Goal: Task Accomplishment & Management: Complete application form

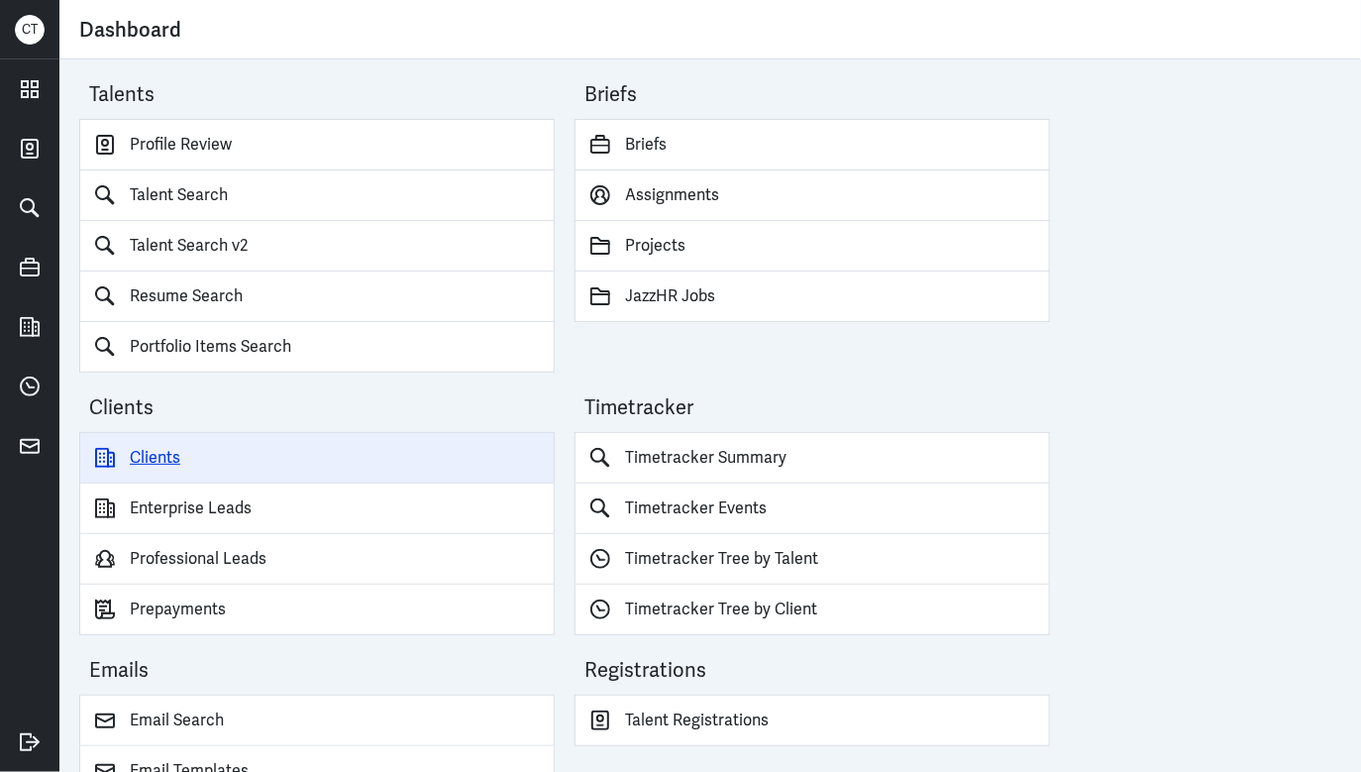
click at [200, 462] on link "Clients" at bounding box center [316, 458] width 475 height 52
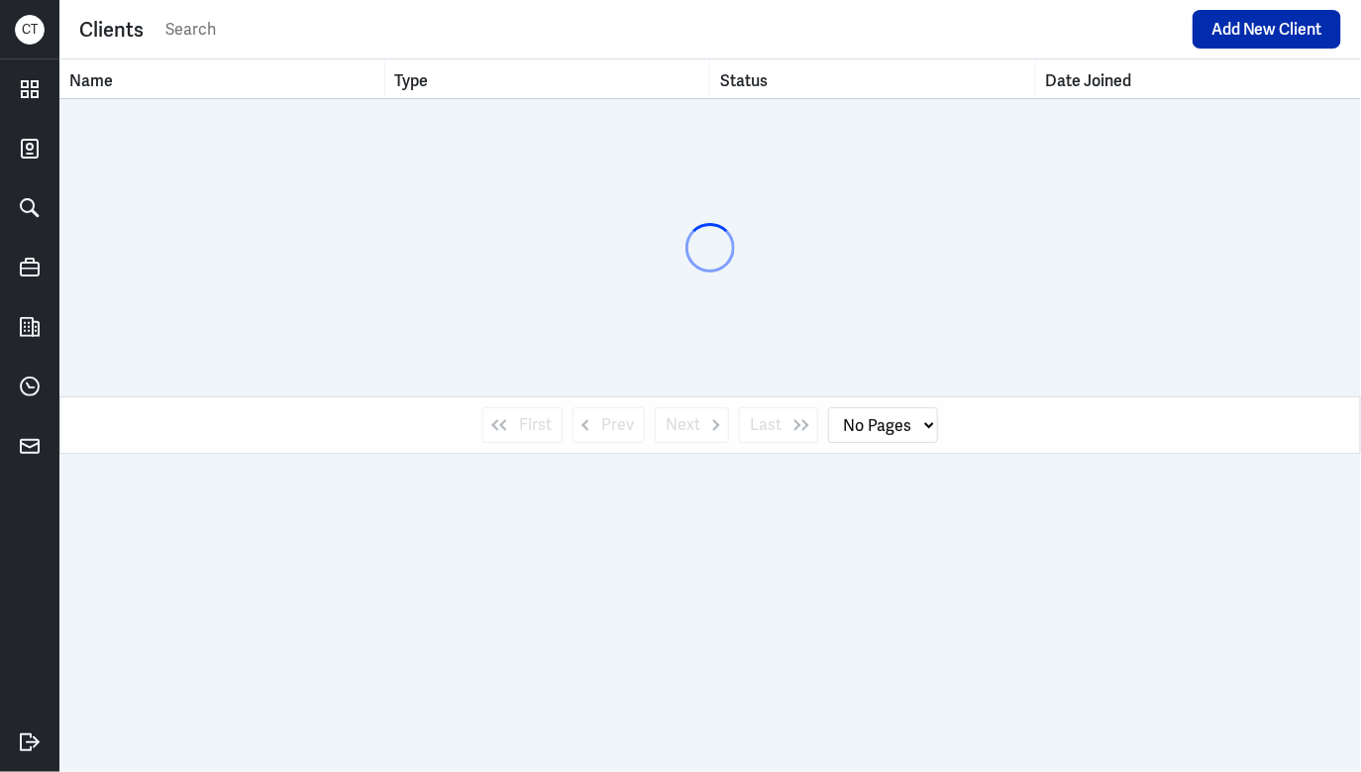
select select "1"
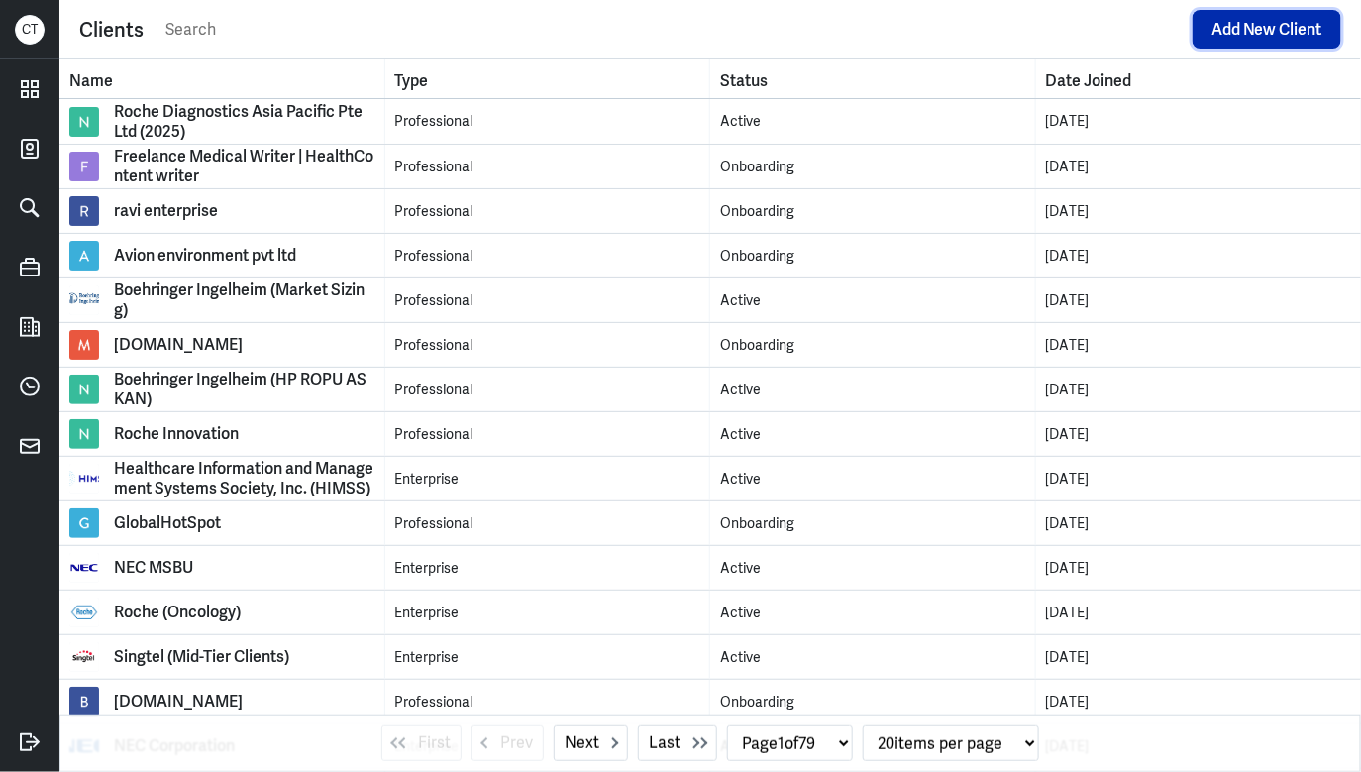
click at [1280, 17] on button "Add New Client" at bounding box center [1267, 29] width 149 height 39
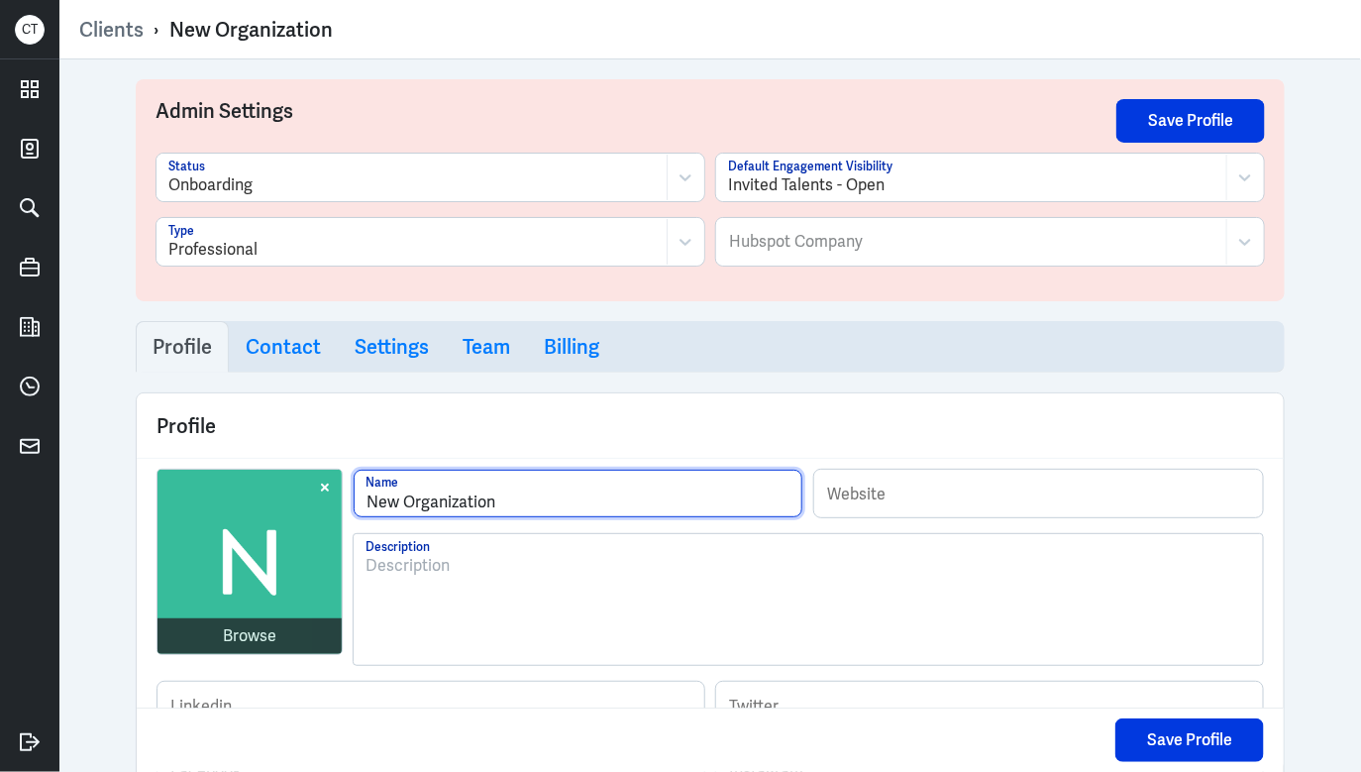
click at [432, 499] on input "New Organization" at bounding box center [578, 494] width 449 height 48
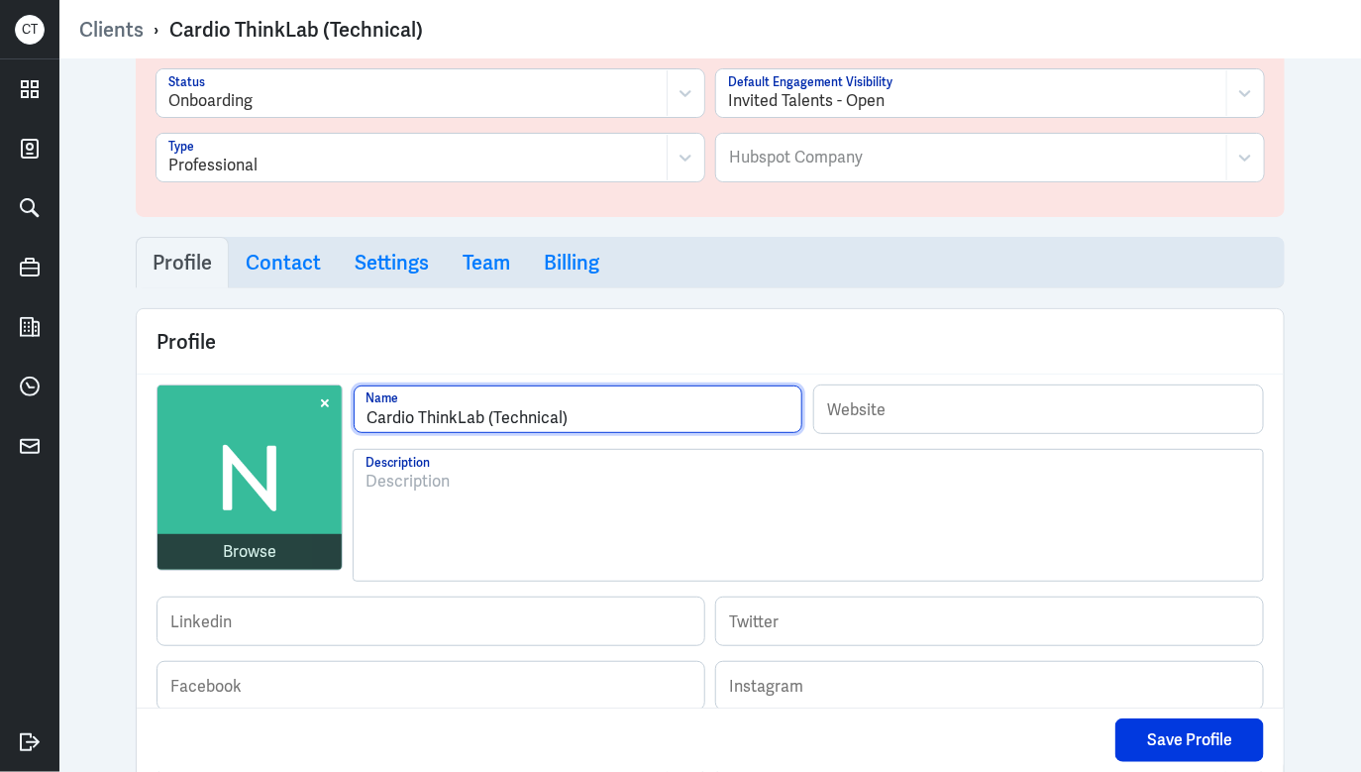
scroll to position [136, 0]
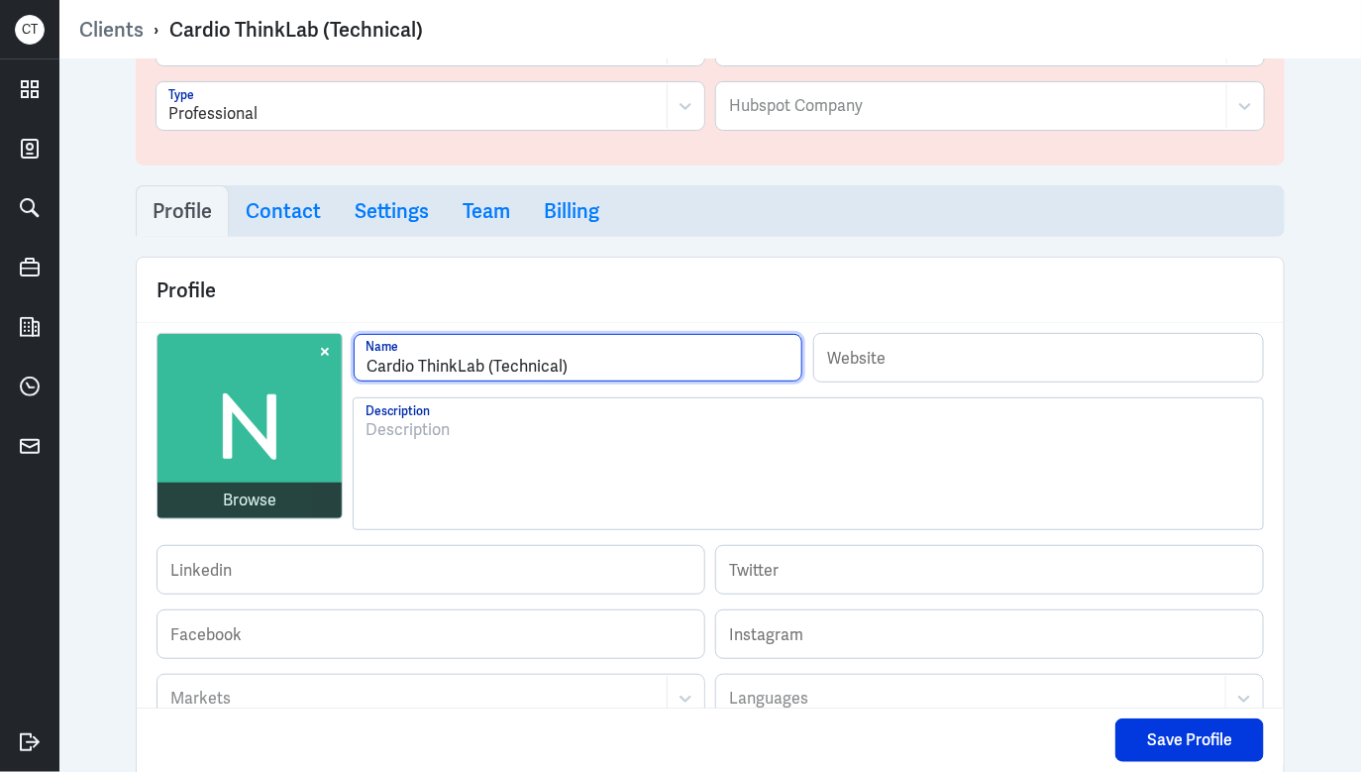
type input "Cardio ThinkLab (Technical)"
click at [248, 440] on img at bounding box center [250, 426] width 184 height 184
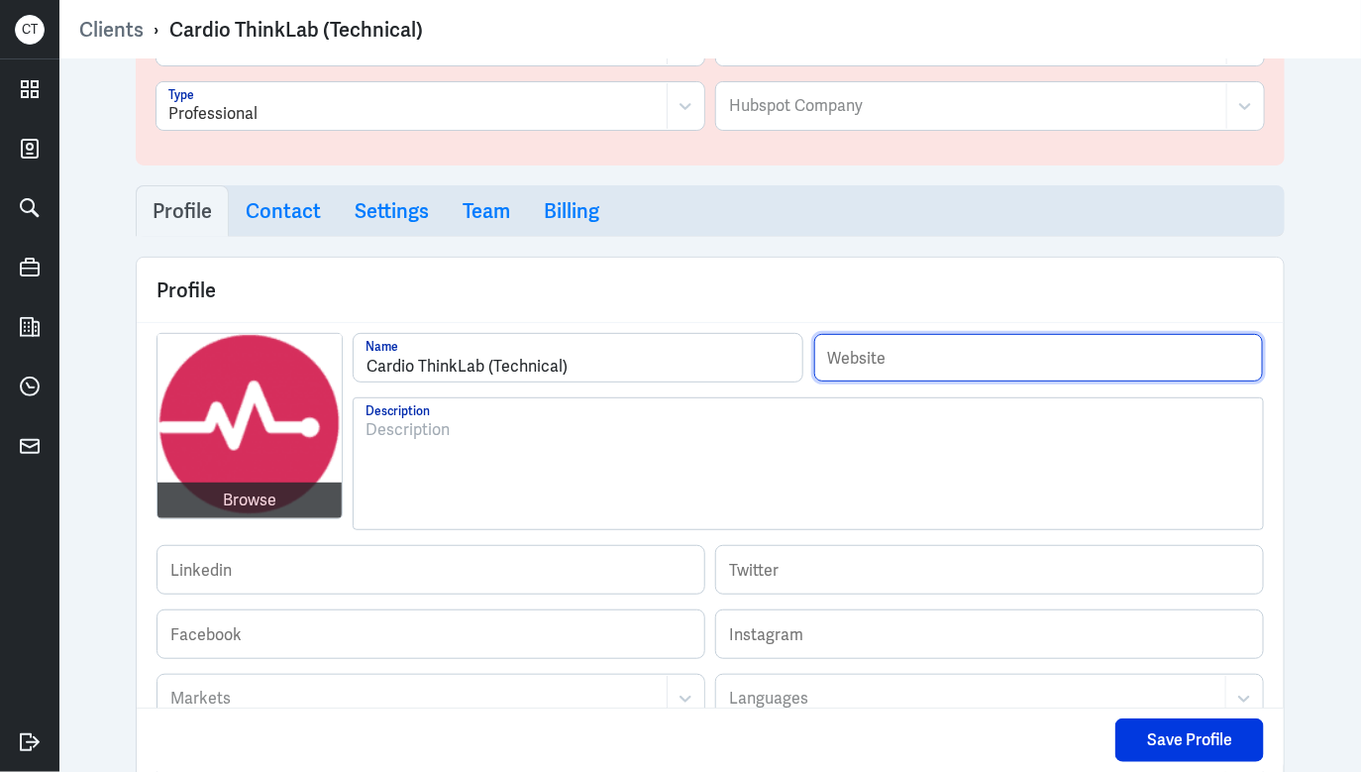
click at [923, 334] on input "text" at bounding box center [1038, 358] width 449 height 48
paste input "[URL][DOMAIN_NAME]"
type input "[URL][DOMAIN_NAME]"
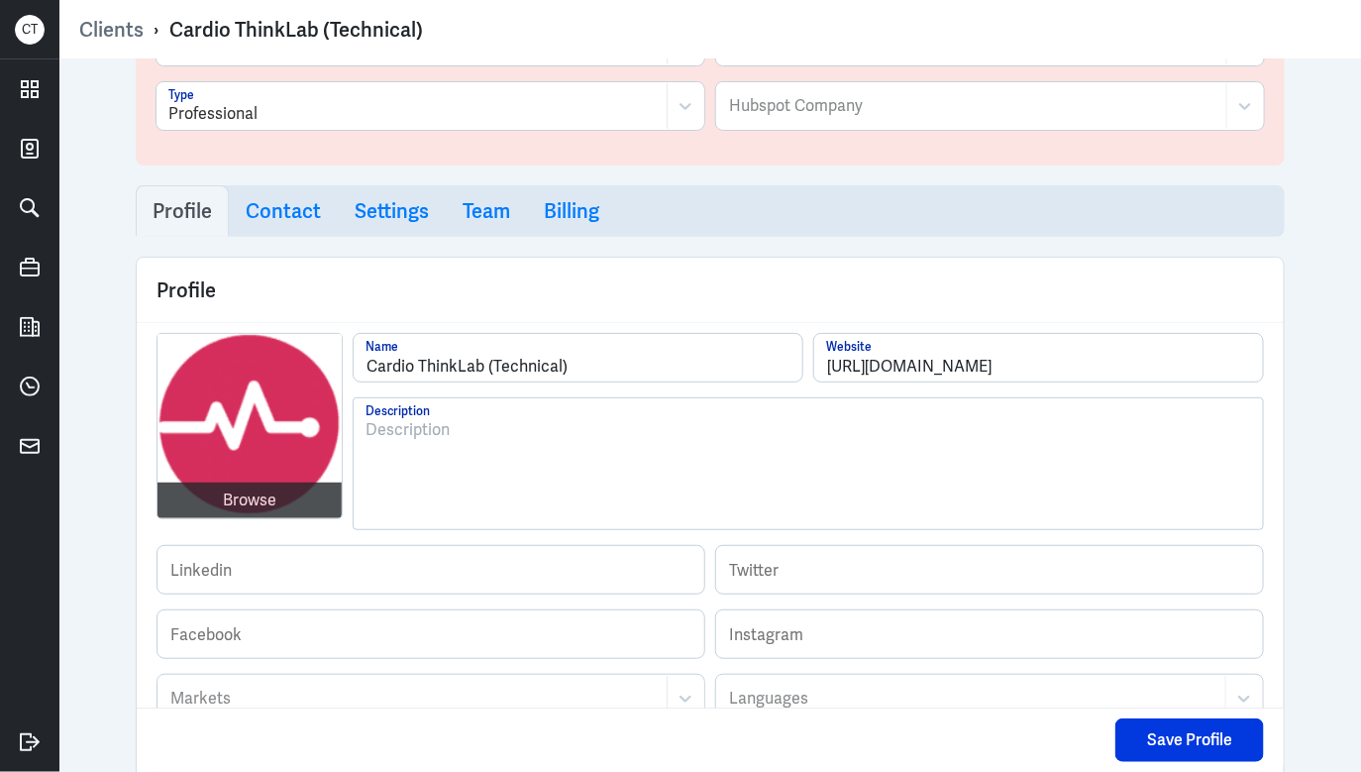
click at [423, 463] on div at bounding box center [809, 471] width 886 height 107
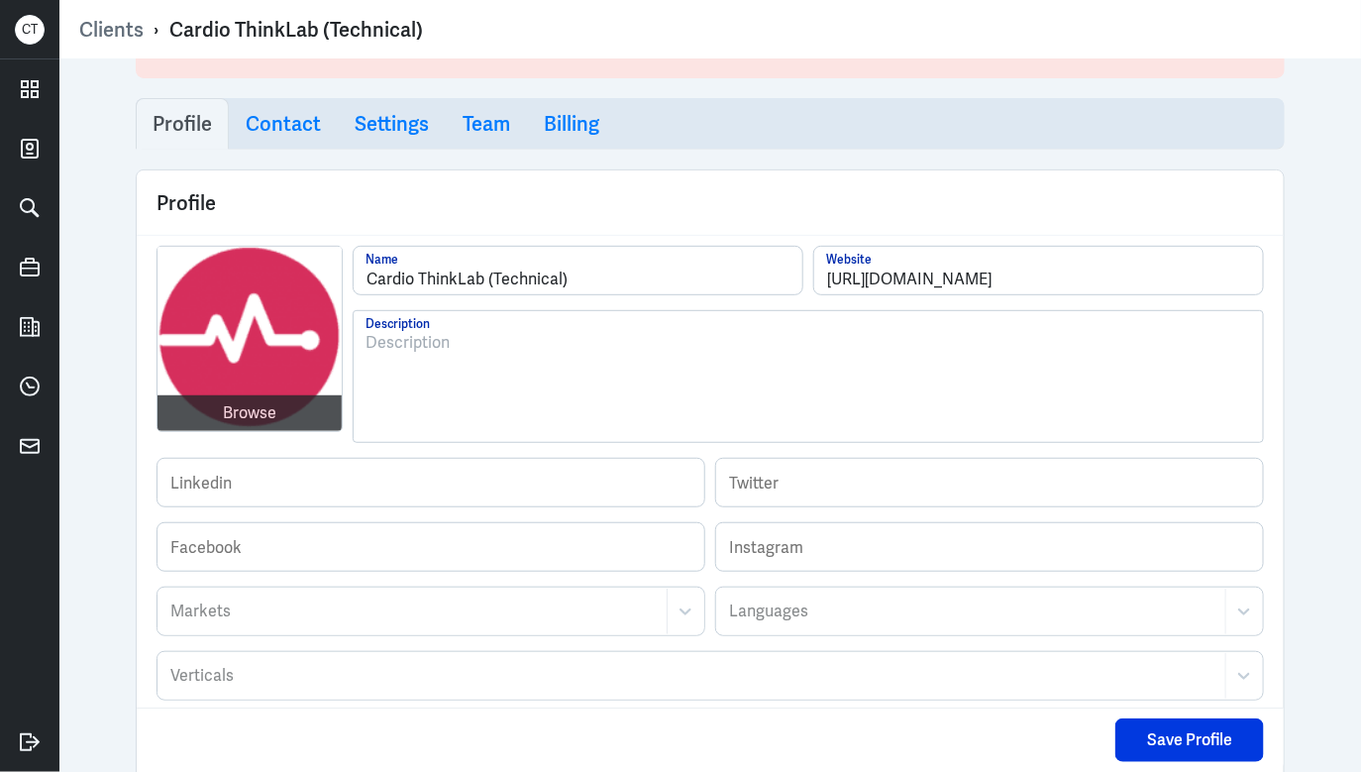
scroll to position [0, 0]
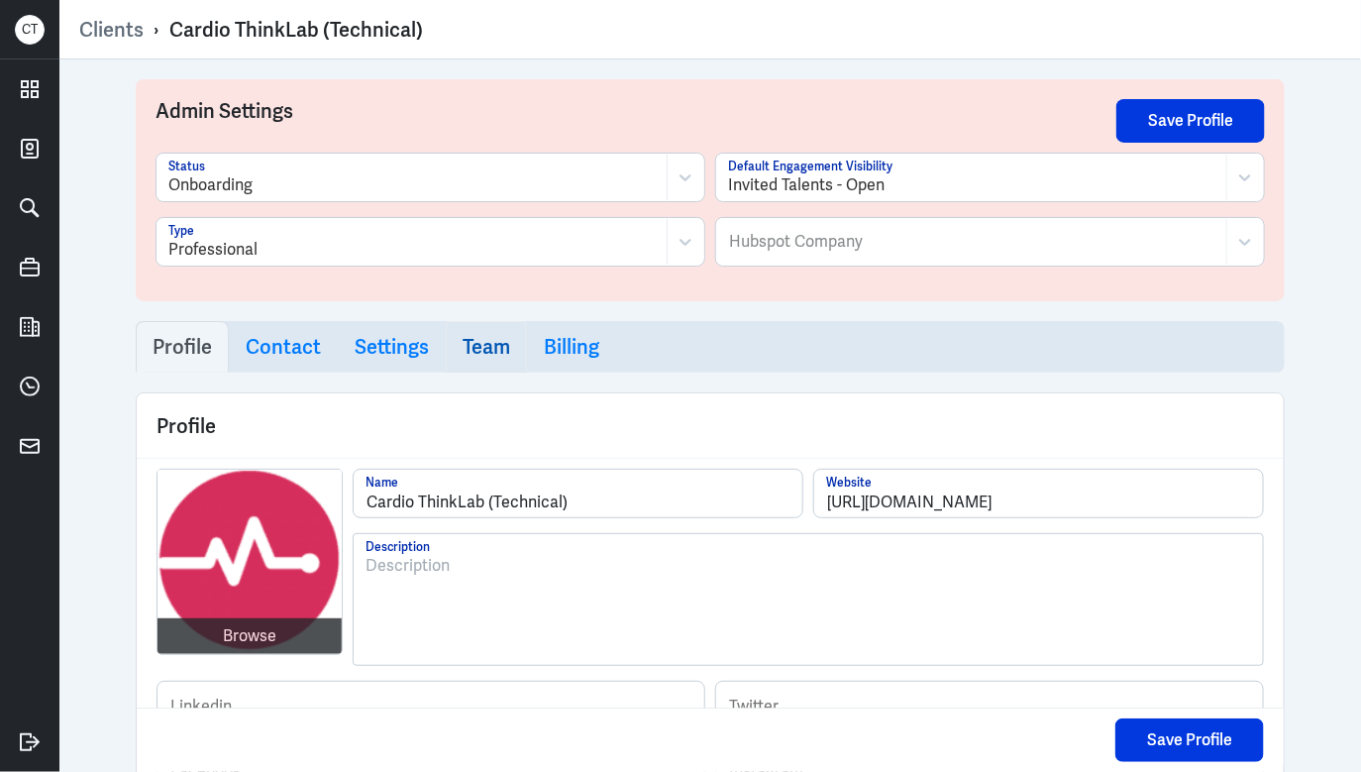
click at [451, 340] on link "Team" at bounding box center [486, 347] width 81 height 52
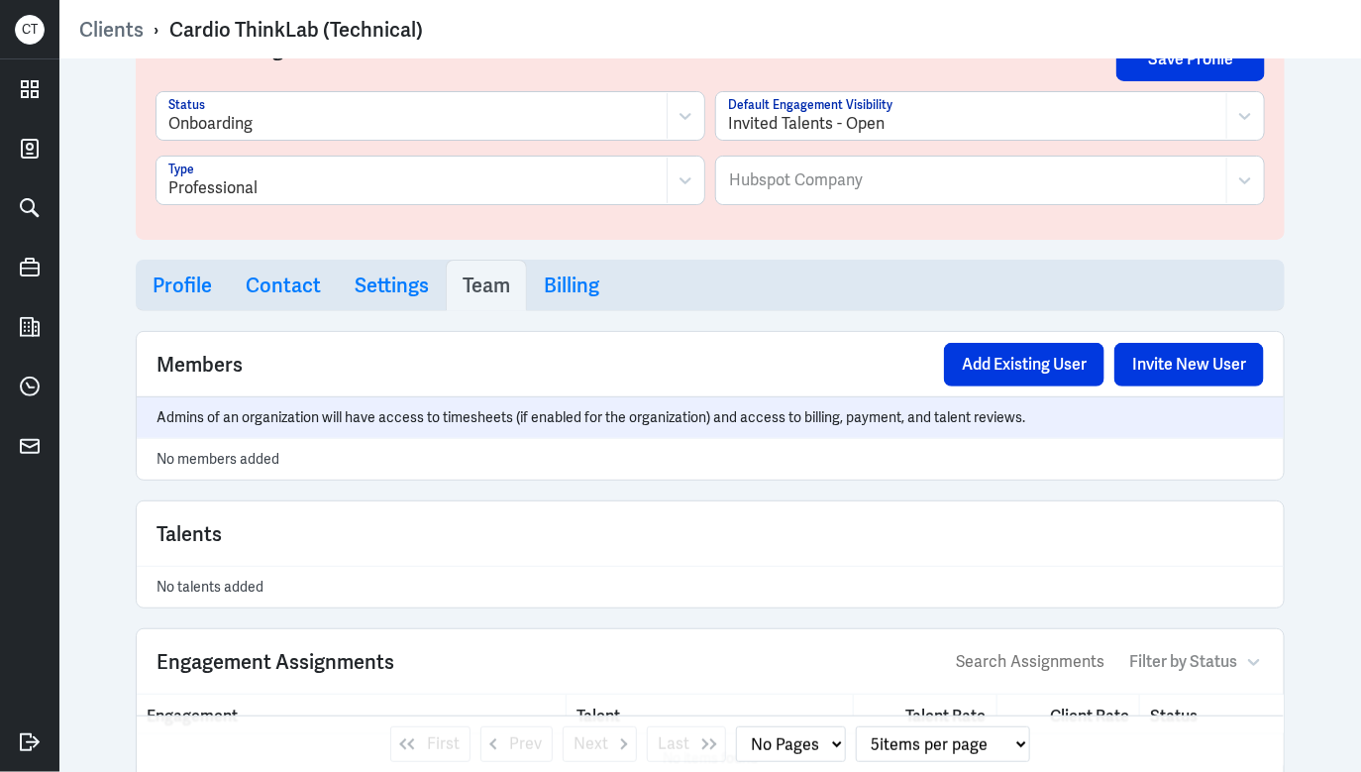
scroll to position [7, 0]
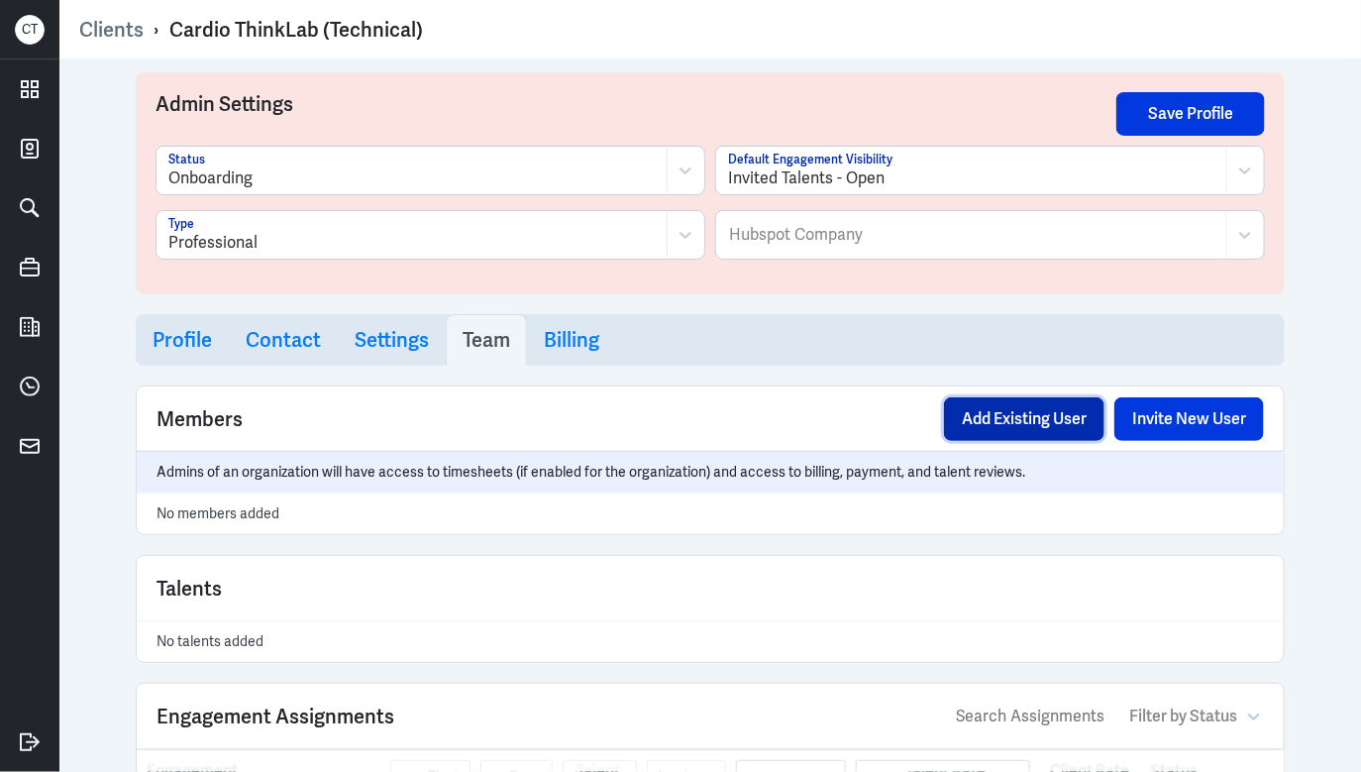
click at [1018, 414] on button "Add Existing User" at bounding box center [1024, 419] width 160 height 44
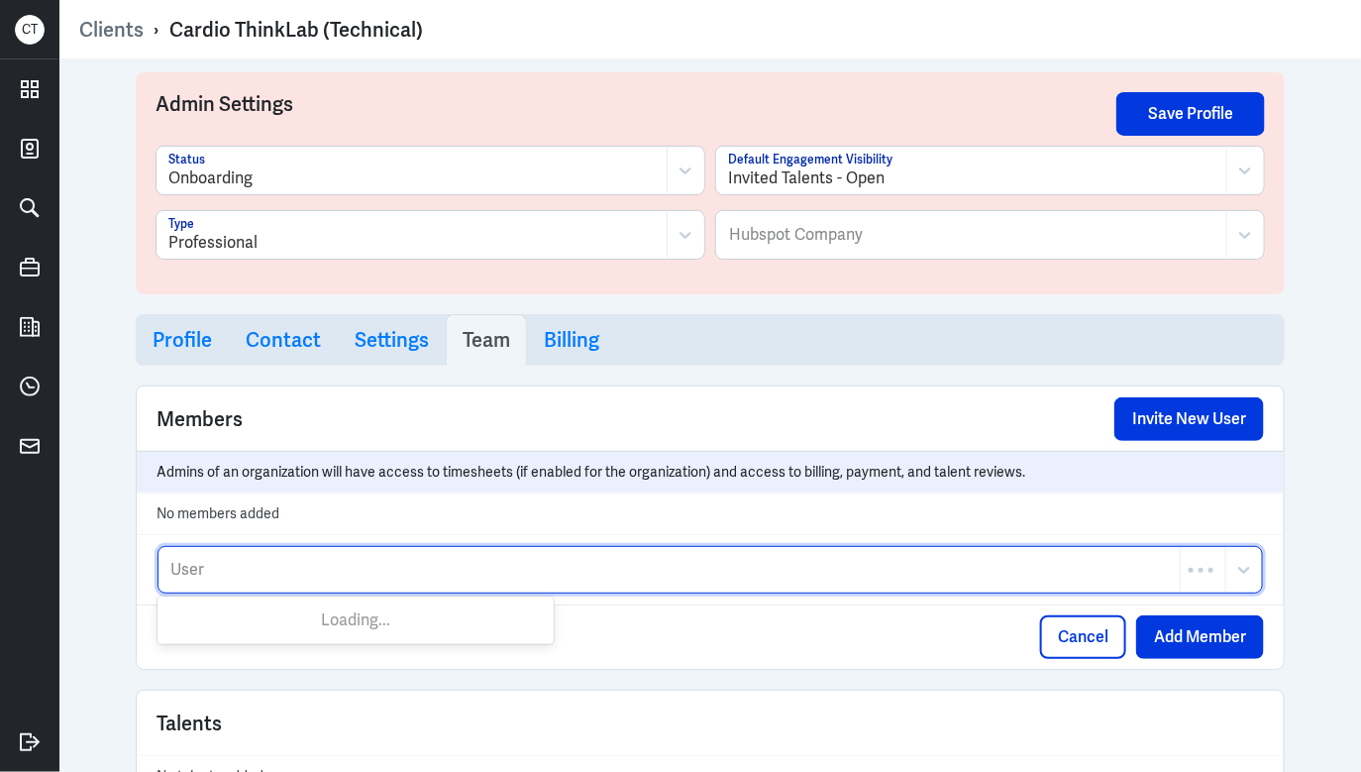
click at [253, 569] on div at bounding box center [668, 570] width 1001 height 24
type input "support@hire"
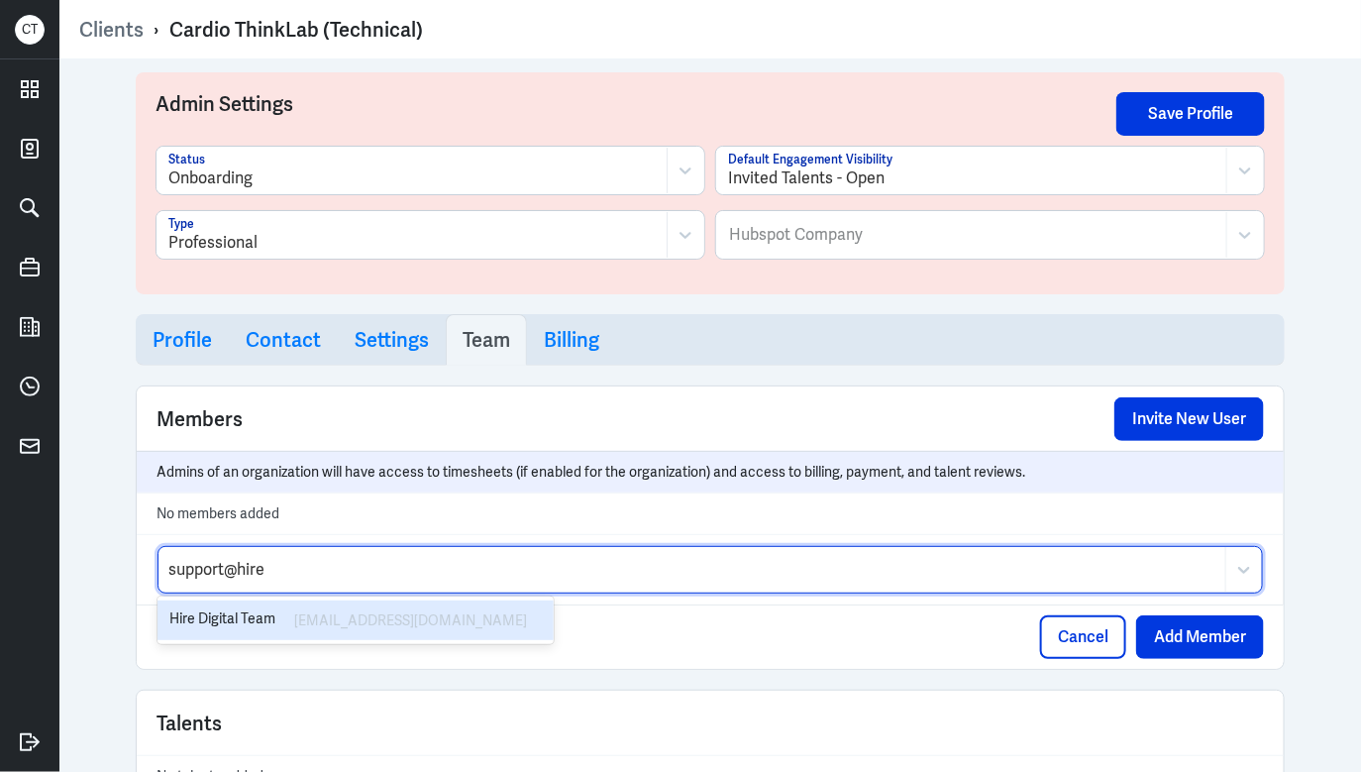
click at [237, 610] on div "Hire Digital Team" at bounding box center [225, 620] width 112 height 24
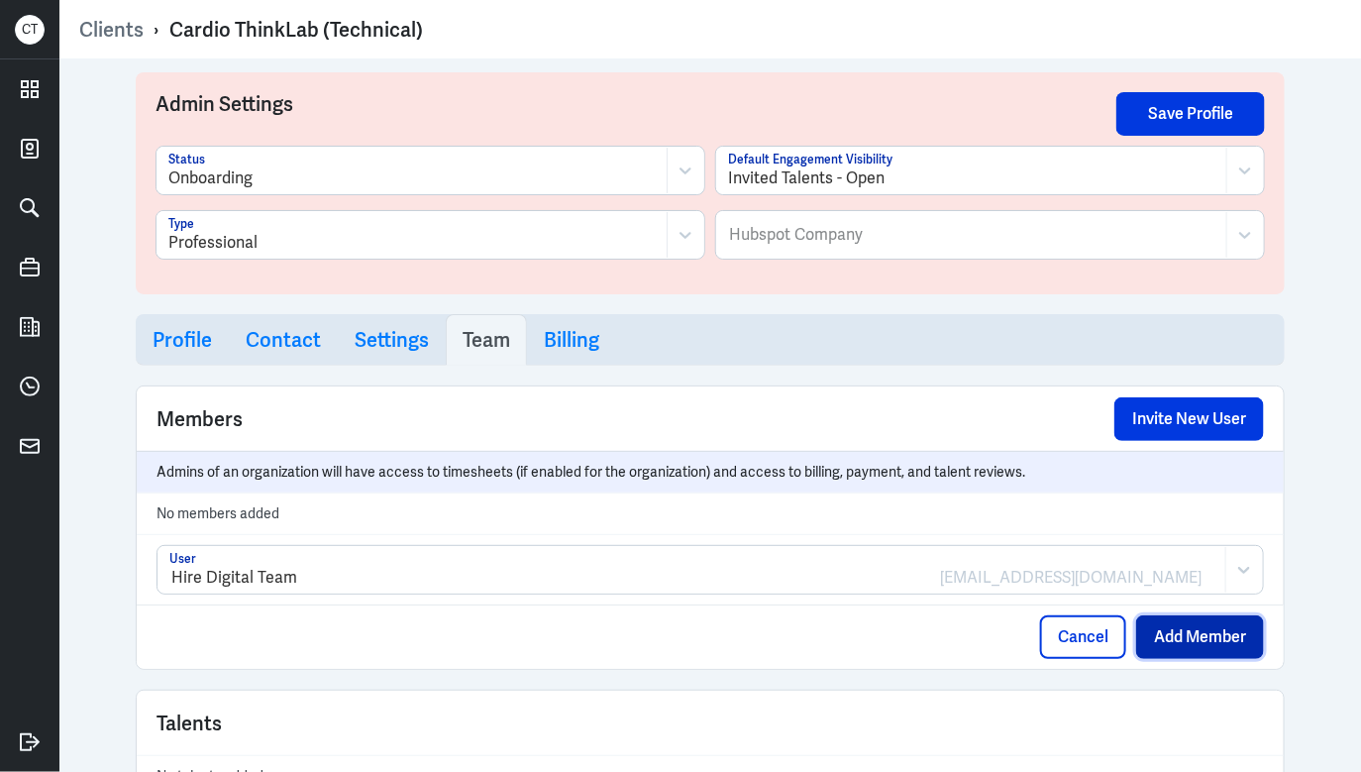
click at [1160, 649] on button "Add Member" at bounding box center [1200, 637] width 128 height 44
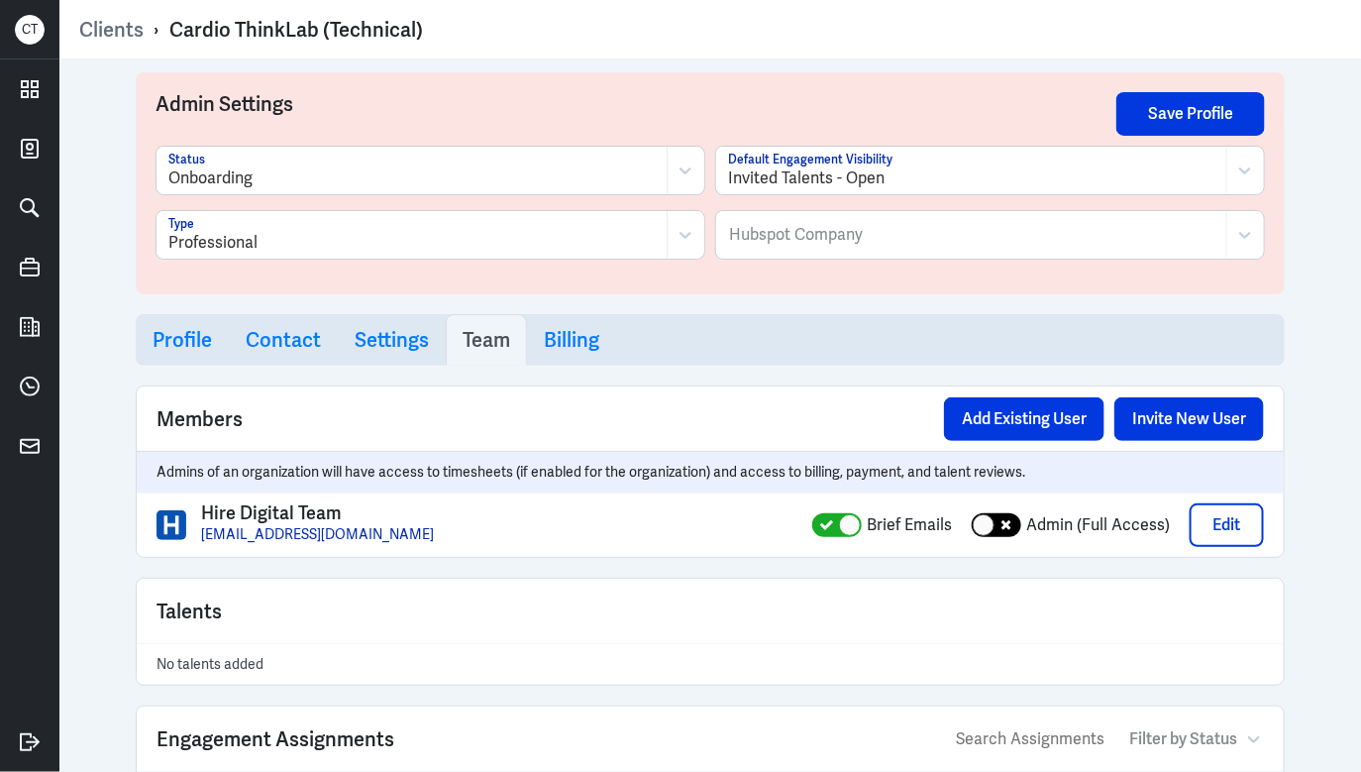
click at [1001, 527] on div at bounding box center [997, 525] width 50 height 24
checkbox input "true"
click at [1006, 411] on button "Add Existing User" at bounding box center [1024, 419] width 160 height 44
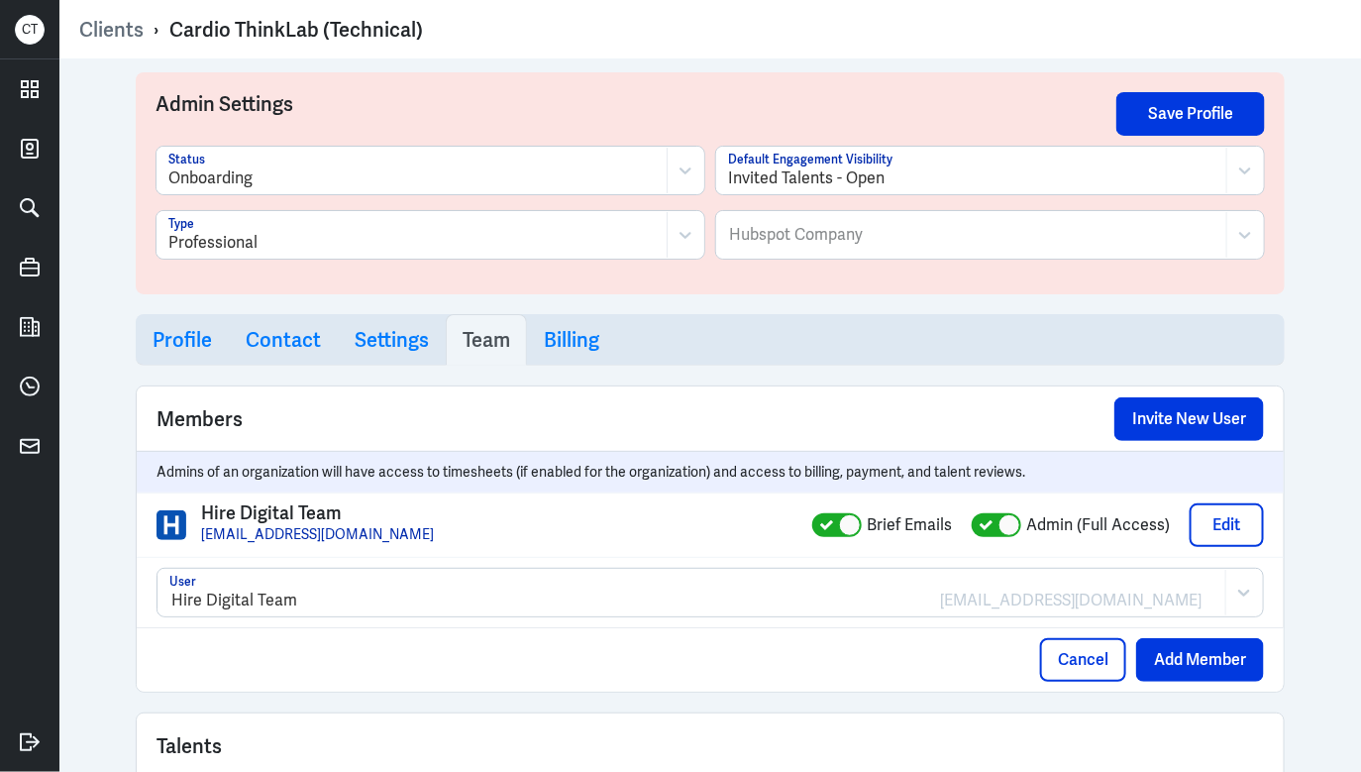
click at [264, 602] on div at bounding box center [691, 600] width 1045 height 24
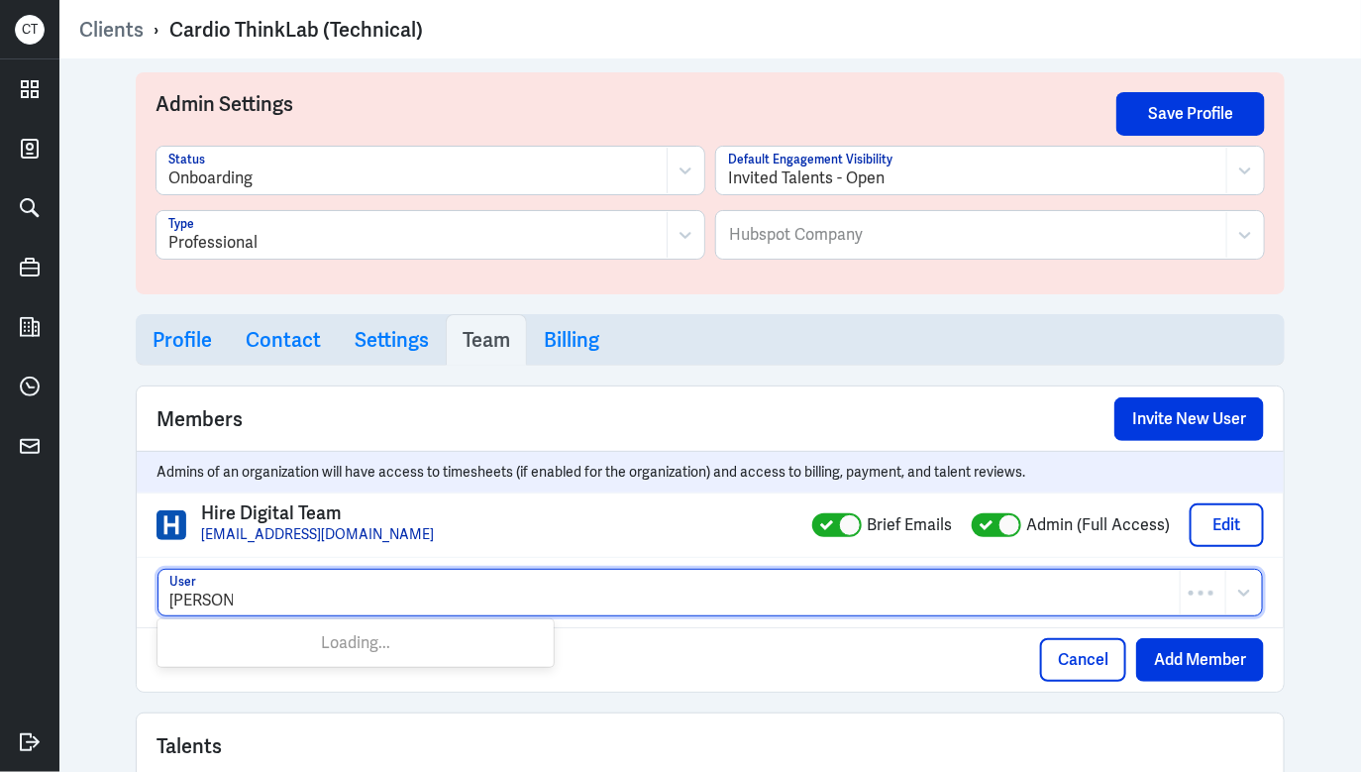
type input "[PERSON_NAME]"
click at [272, 595] on div at bounding box center [691, 600] width 1045 height 24
type input "[PERSON_NAME]"
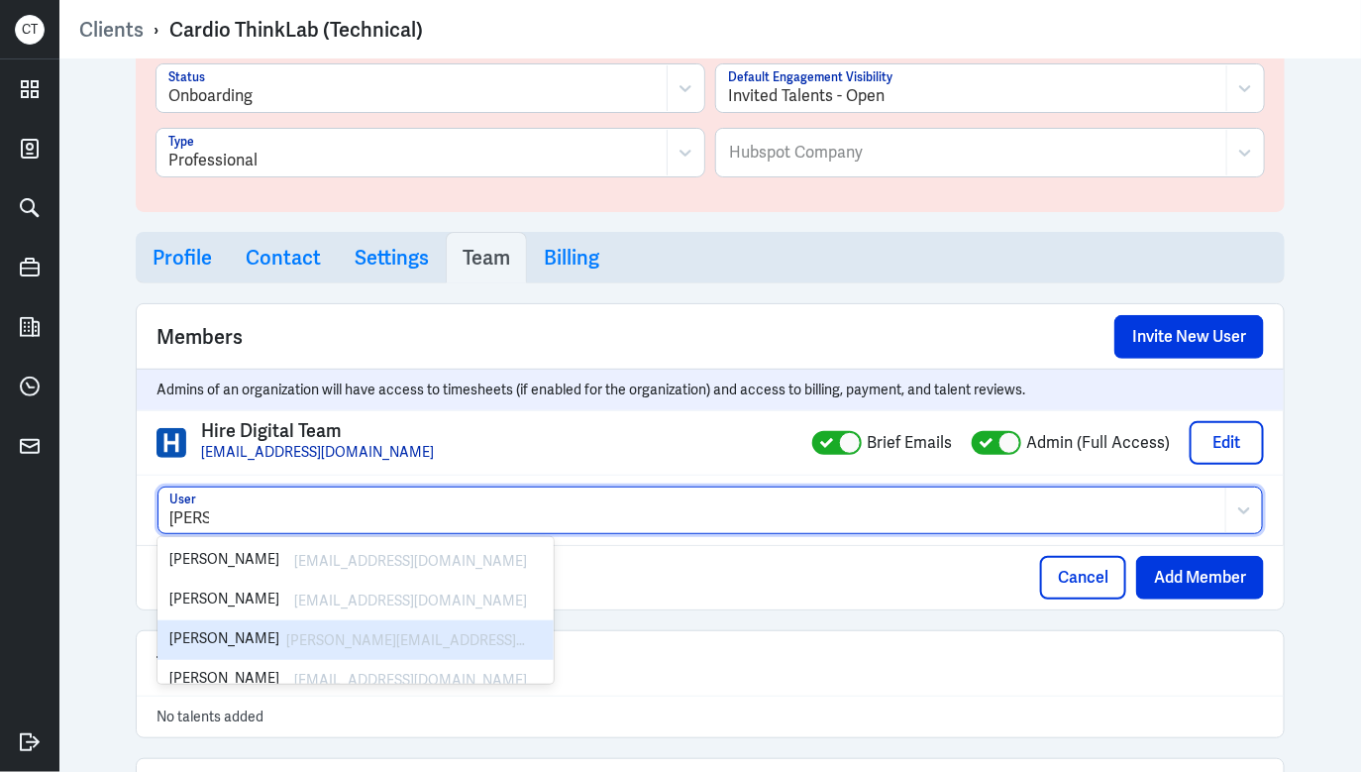
scroll to position [59, 0]
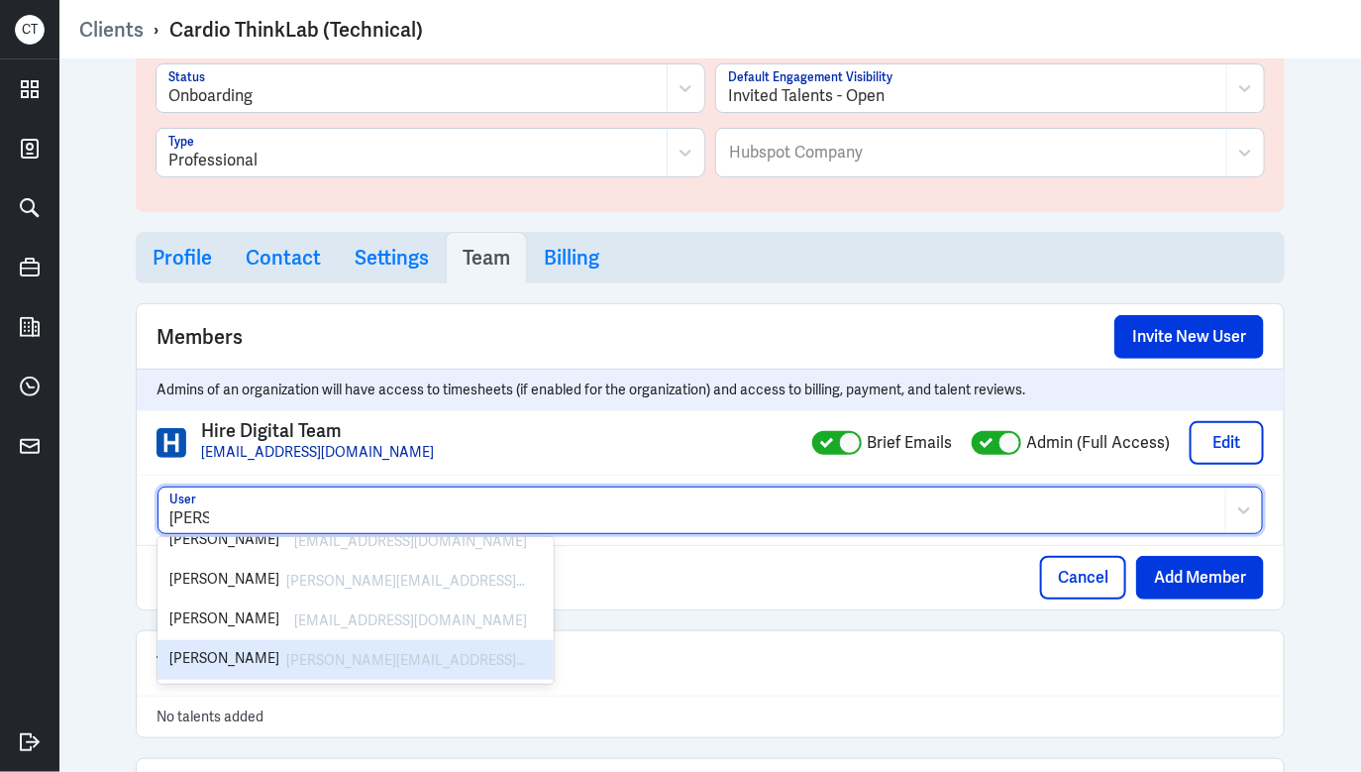
click at [279, 648] on div "[PERSON_NAME]" at bounding box center [224, 660] width 110 height 24
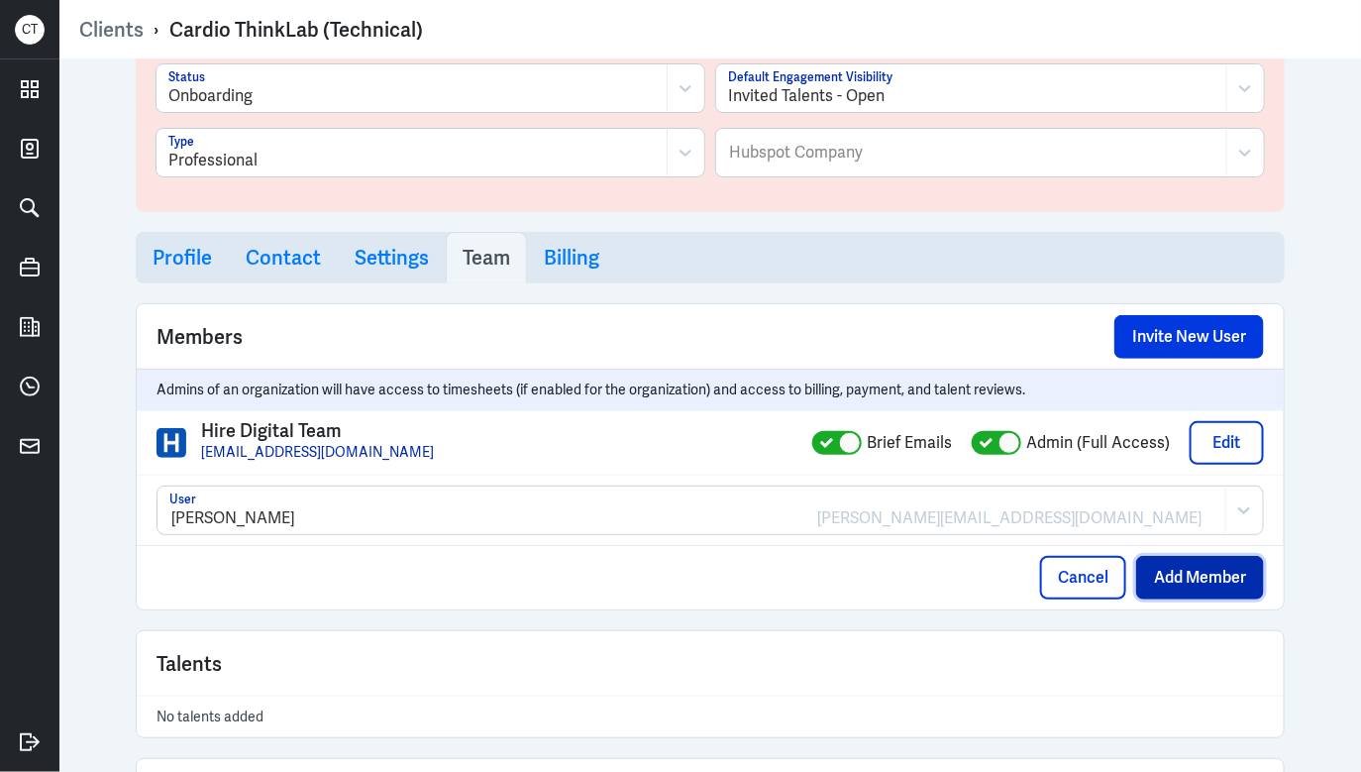
click at [1167, 571] on button "Add Member" at bounding box center [1200, 578] width 128 height 44
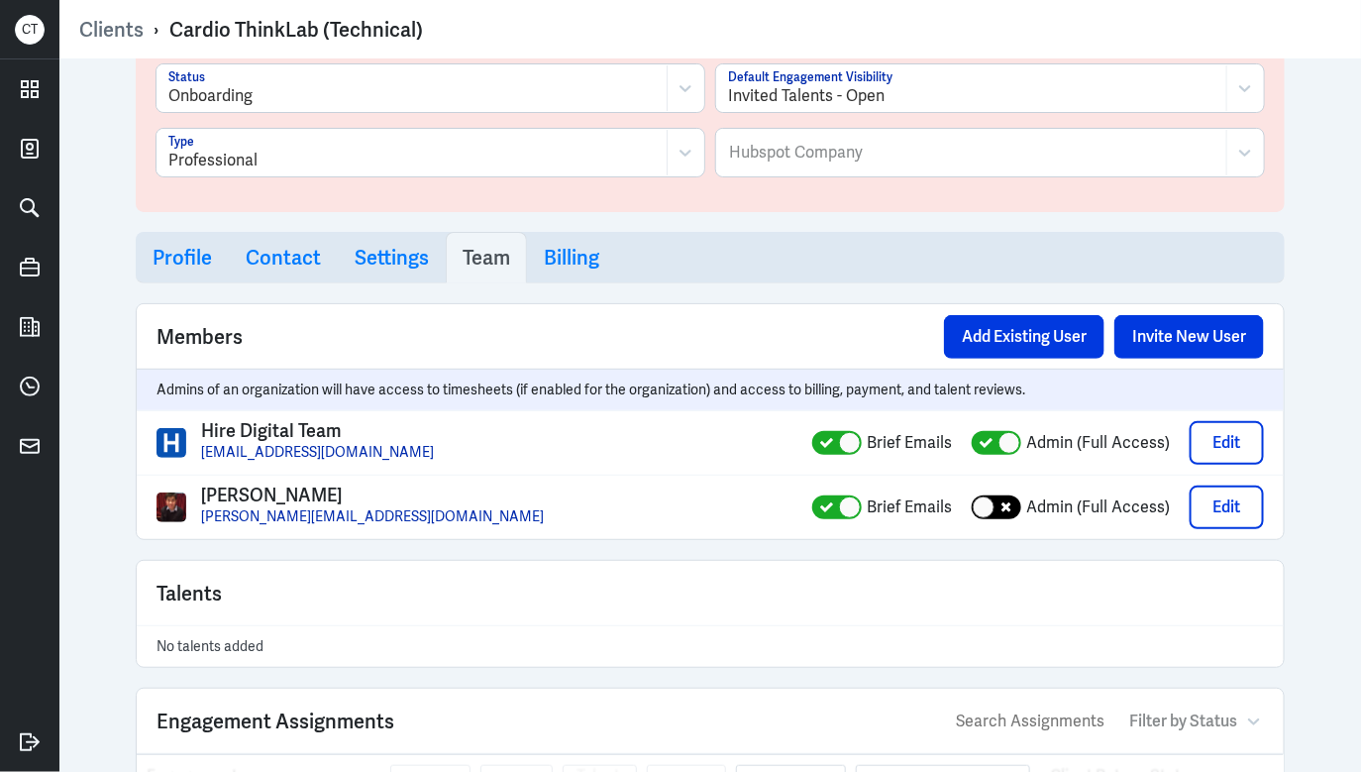
click at [1001, 501] on div at bounding box center [997, 507] width 50 height 24
checkbox input "true"
click at [1036, 334] on button "Add Existing User" at bounding box center [1024, 337] width 160 height 44
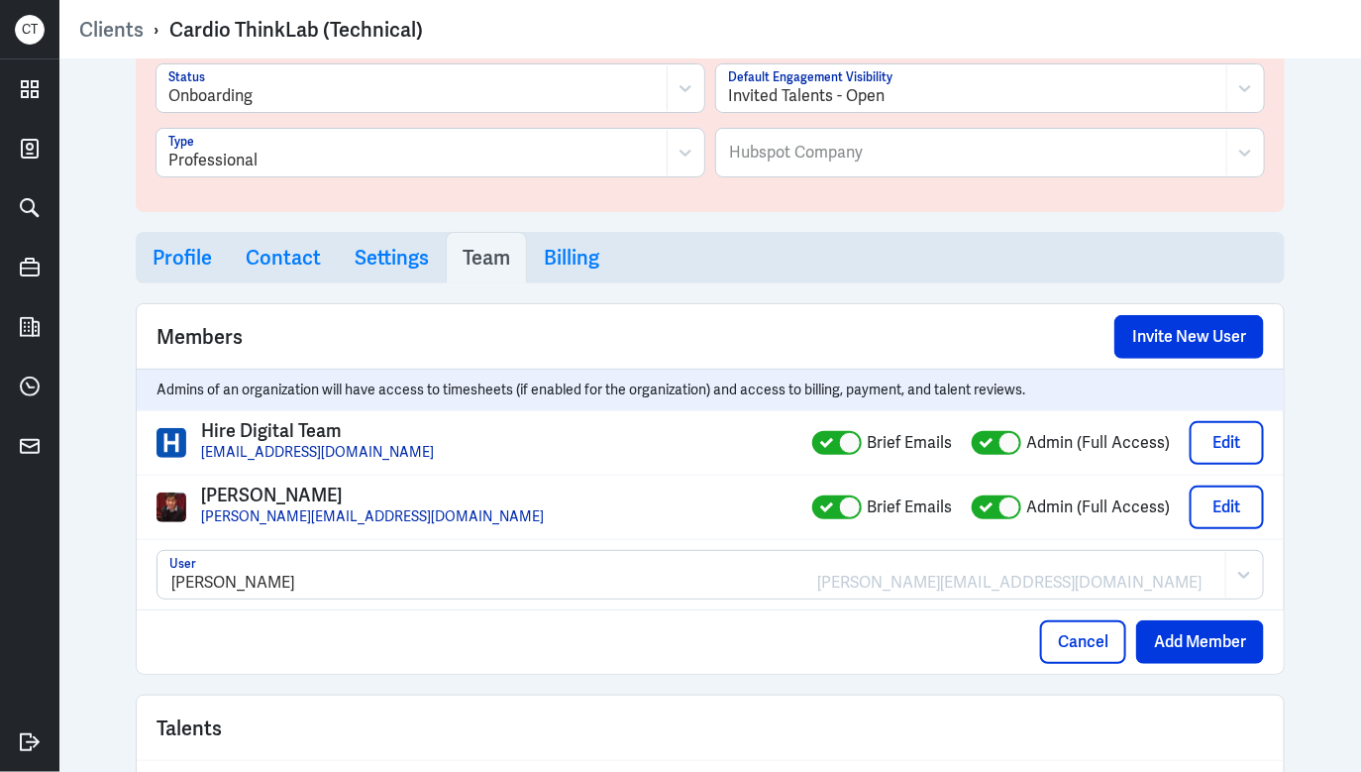
click at [226, 567] on div "[PERSON_NAME] [PERSON_NAME][EMAIL_ADDRESS][DOMAIN_NAME]" at bounding box center [691, 575] width 1067 height 46
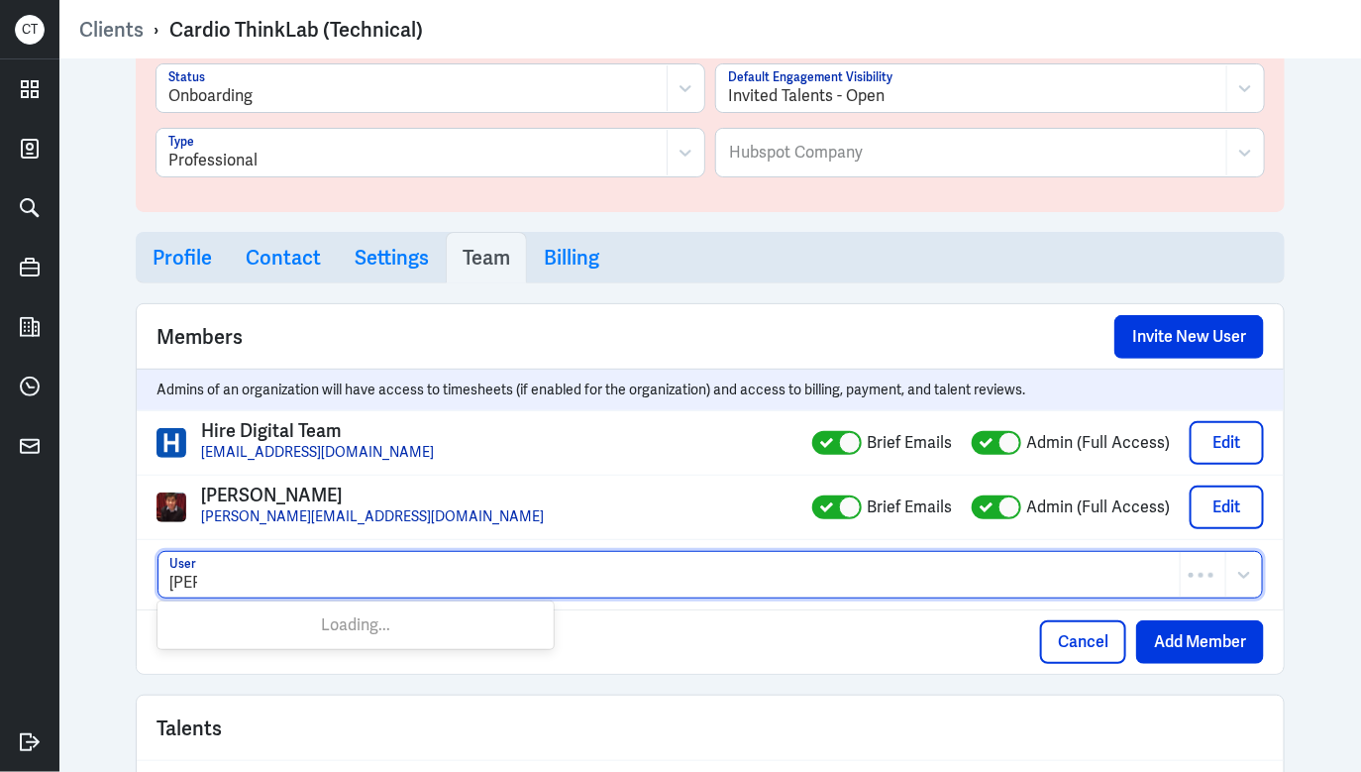
type input "[PERSON_NAME]"
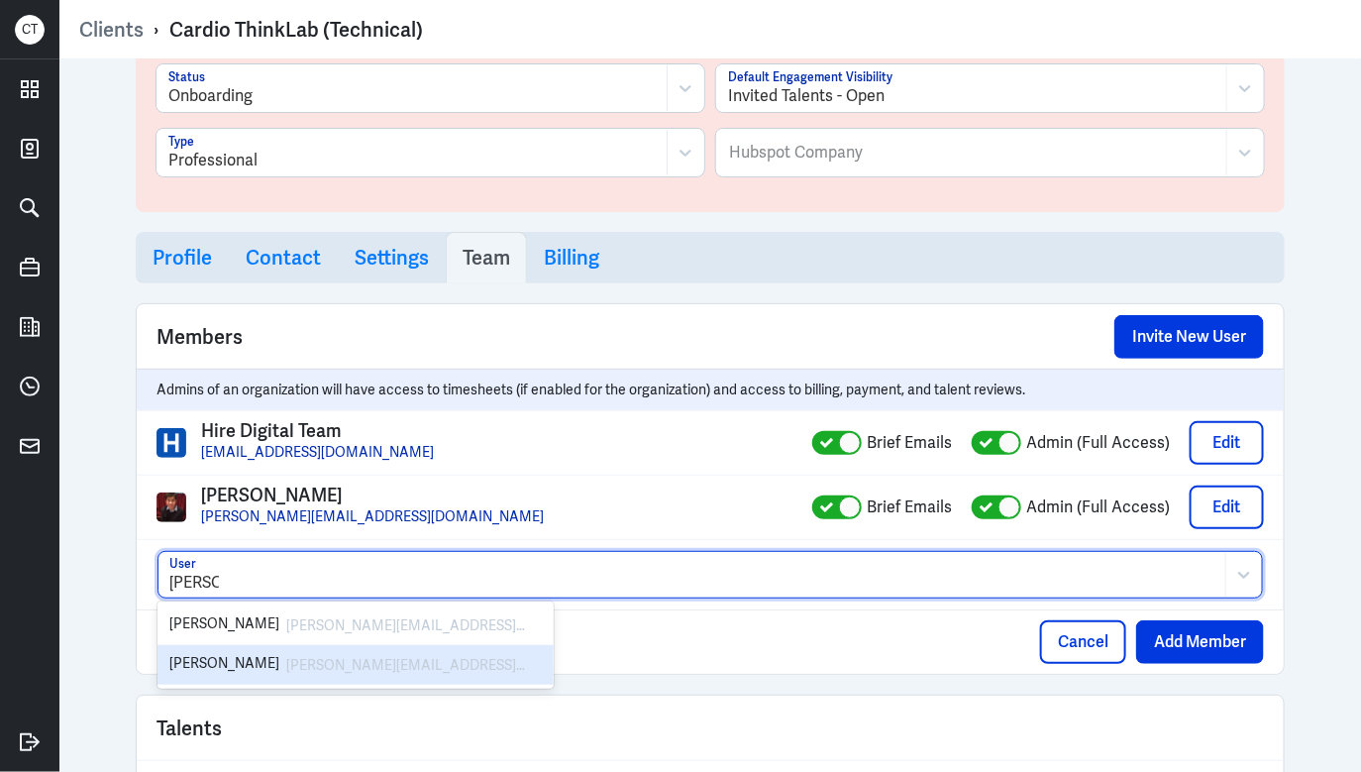
click at [226, 666] on div "[PERSON_NAME]" at bounding box center [224, 665] width 110 height 24
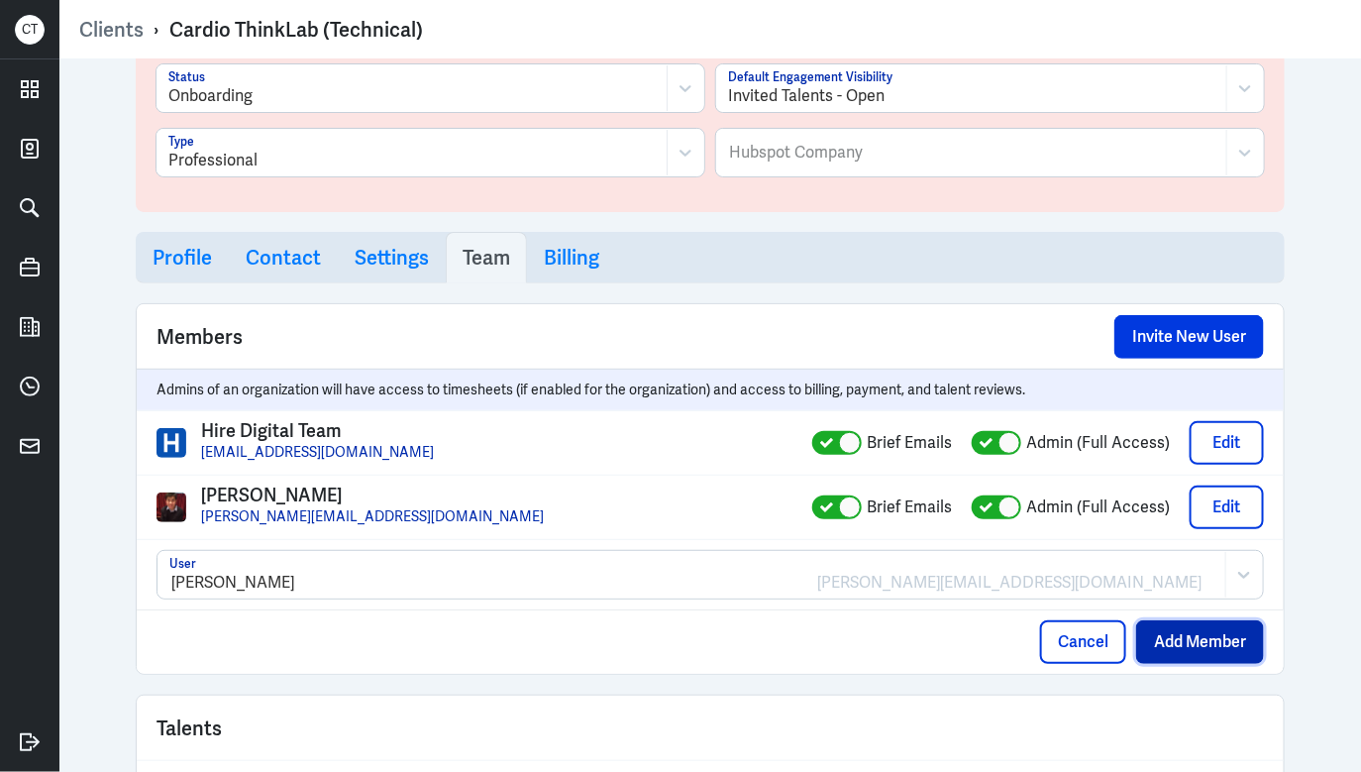
click at [1182, 629] on button "Add Member" at bounding box center [1200, 642] width 128 height 44
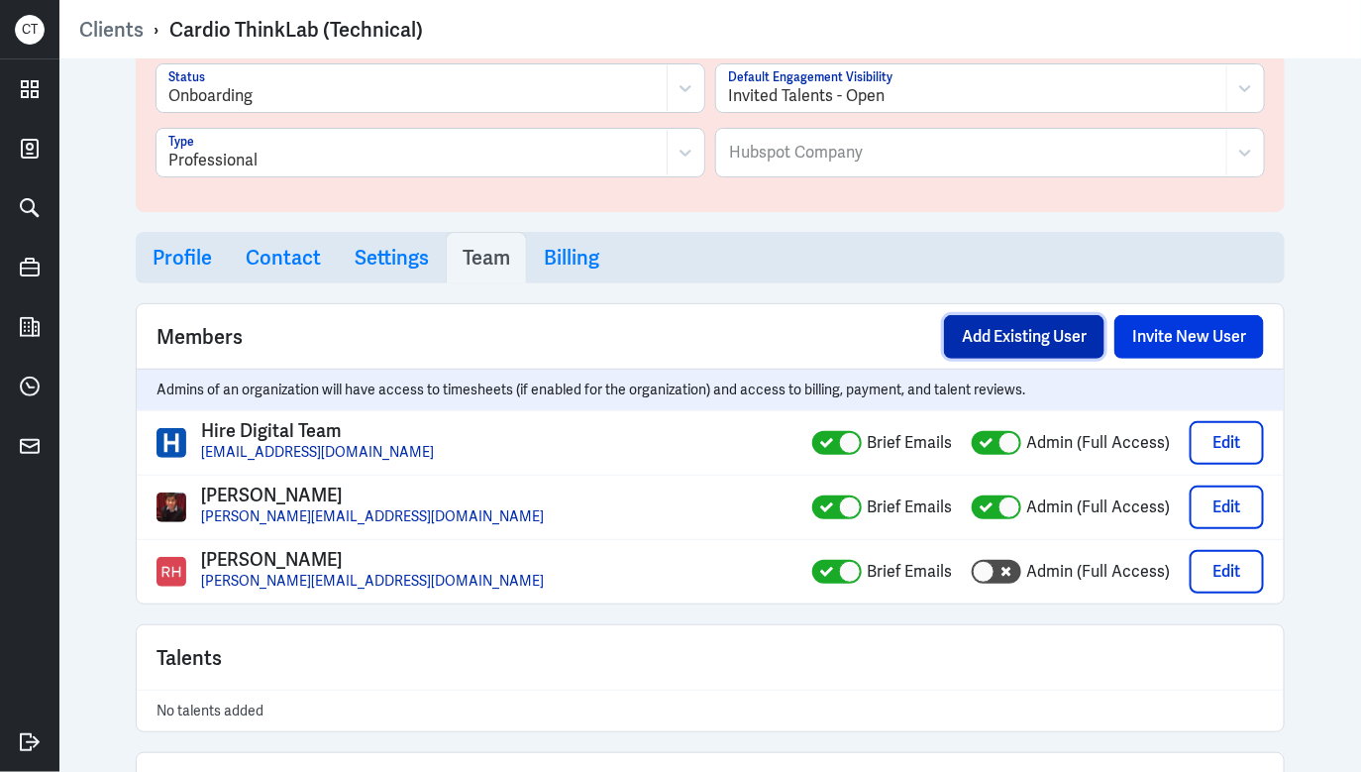
click at [1048, 332] on button "Add Existing User" at bounding box center [1024, 337] width 160 height 44
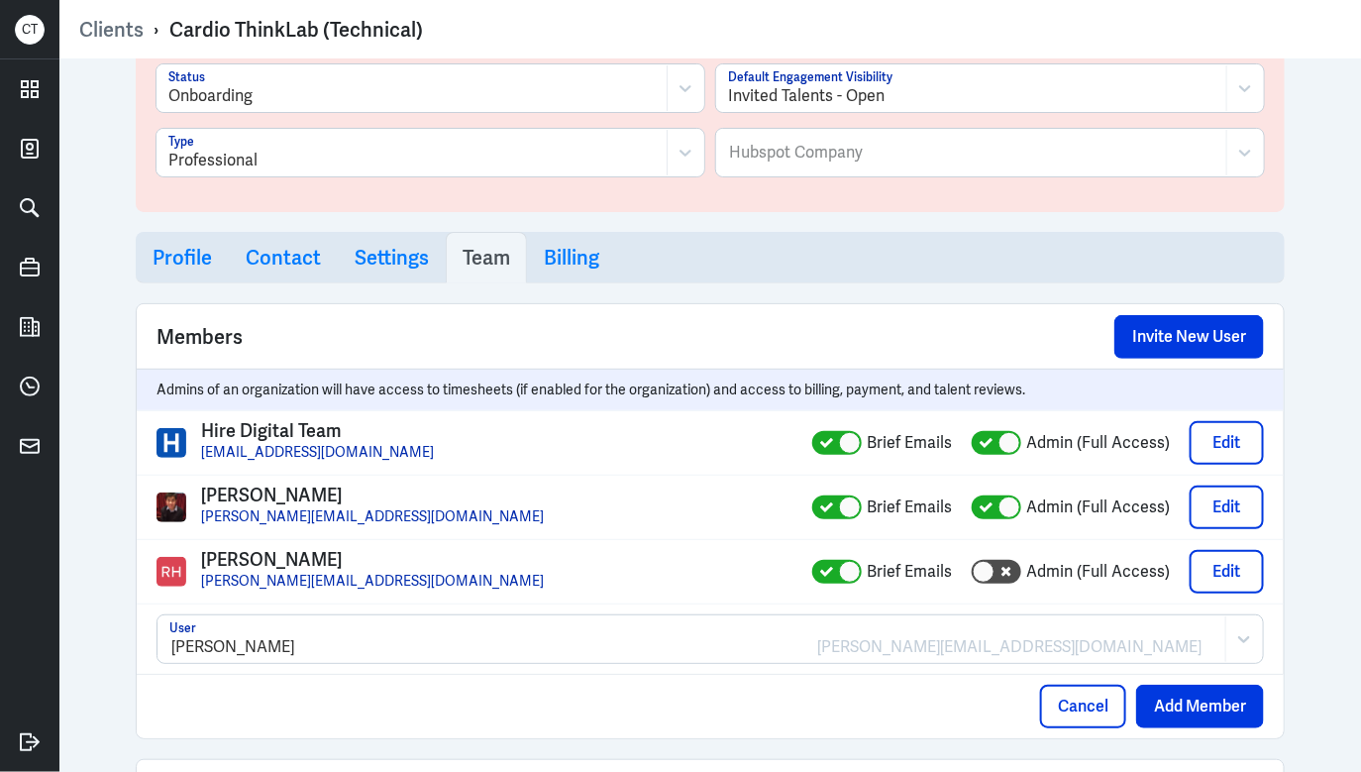
click at [328, 637] on div at bounding box center [691, 647] width 1045 height 24
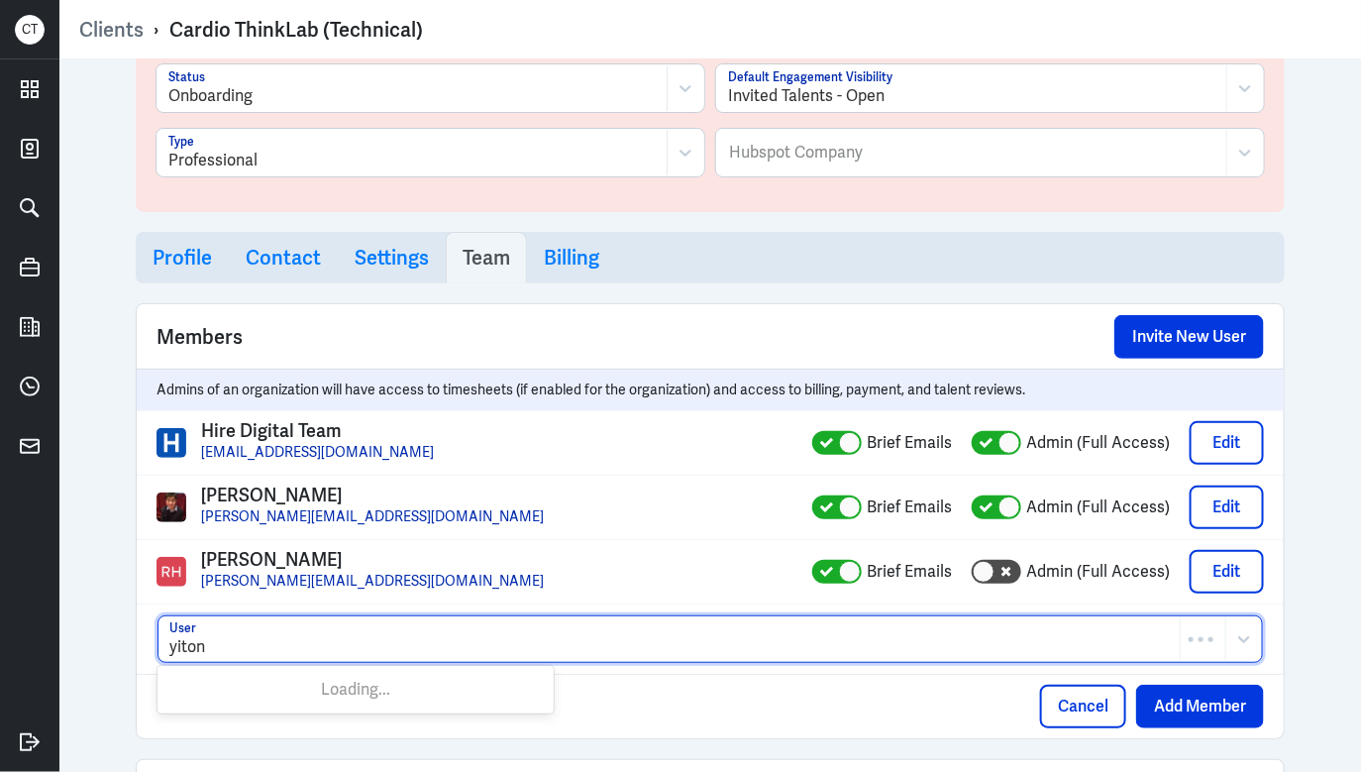
type input "yitong"
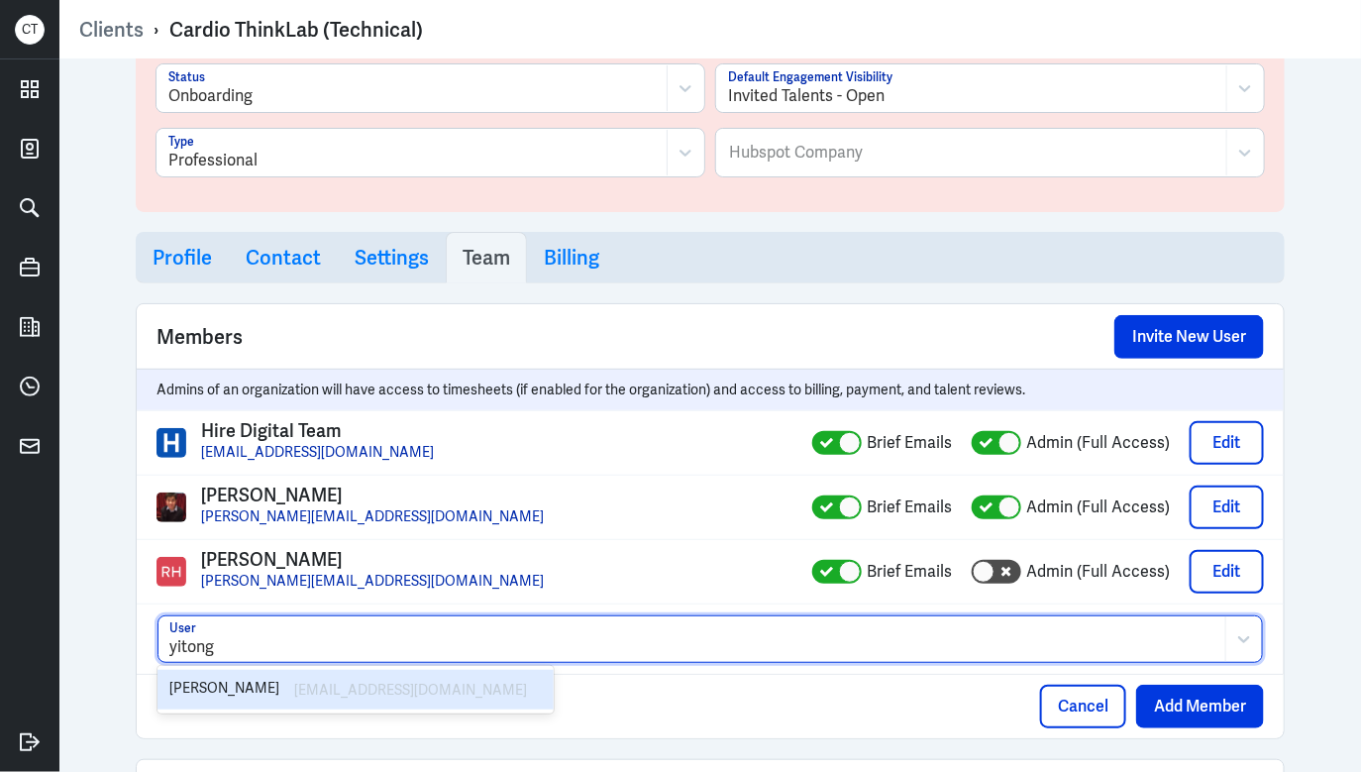
click at [317, 684] on div "[EMAIL_ADDRESS][DOMAIN_NAME]" at bounding box center [408, 690] width 237 height 24
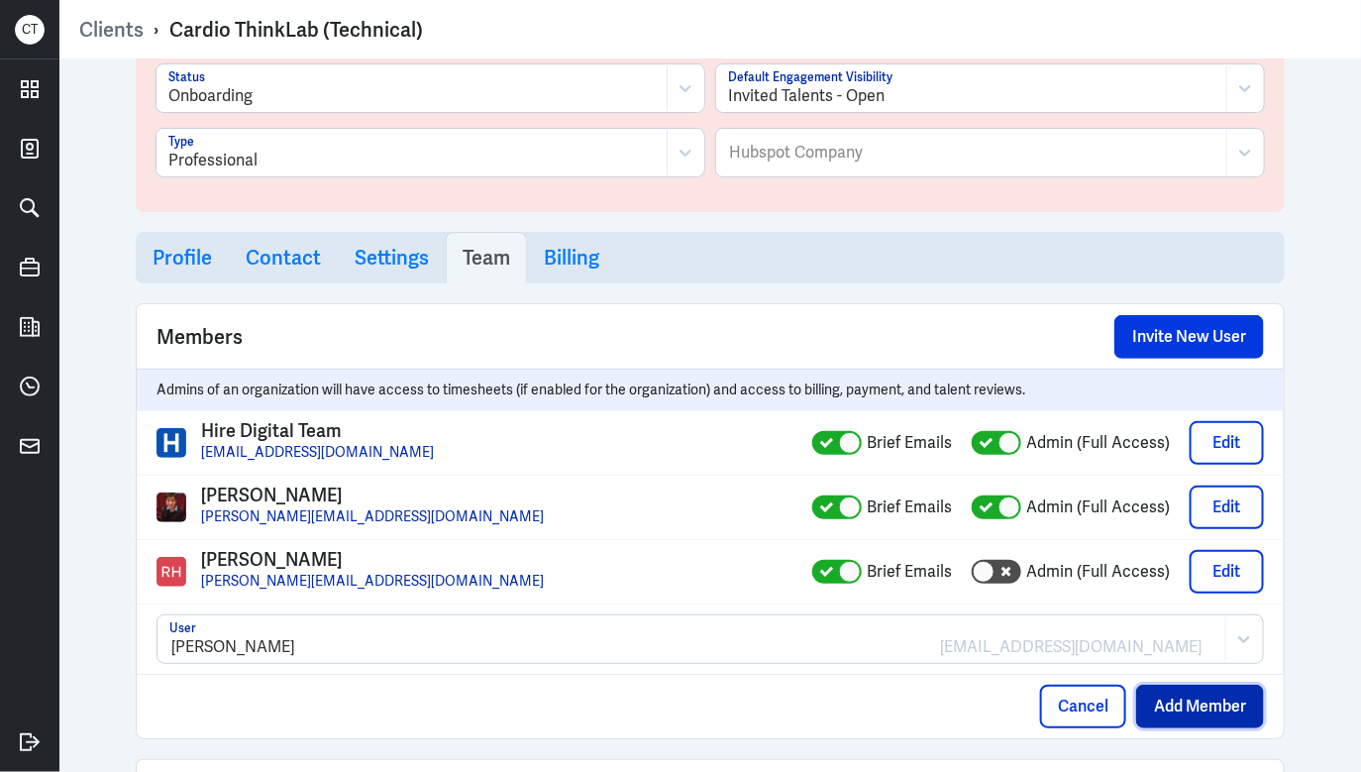
click at [1215, 702] on button "Add Member" at bounding box center [1200, 706] width 128 height 44
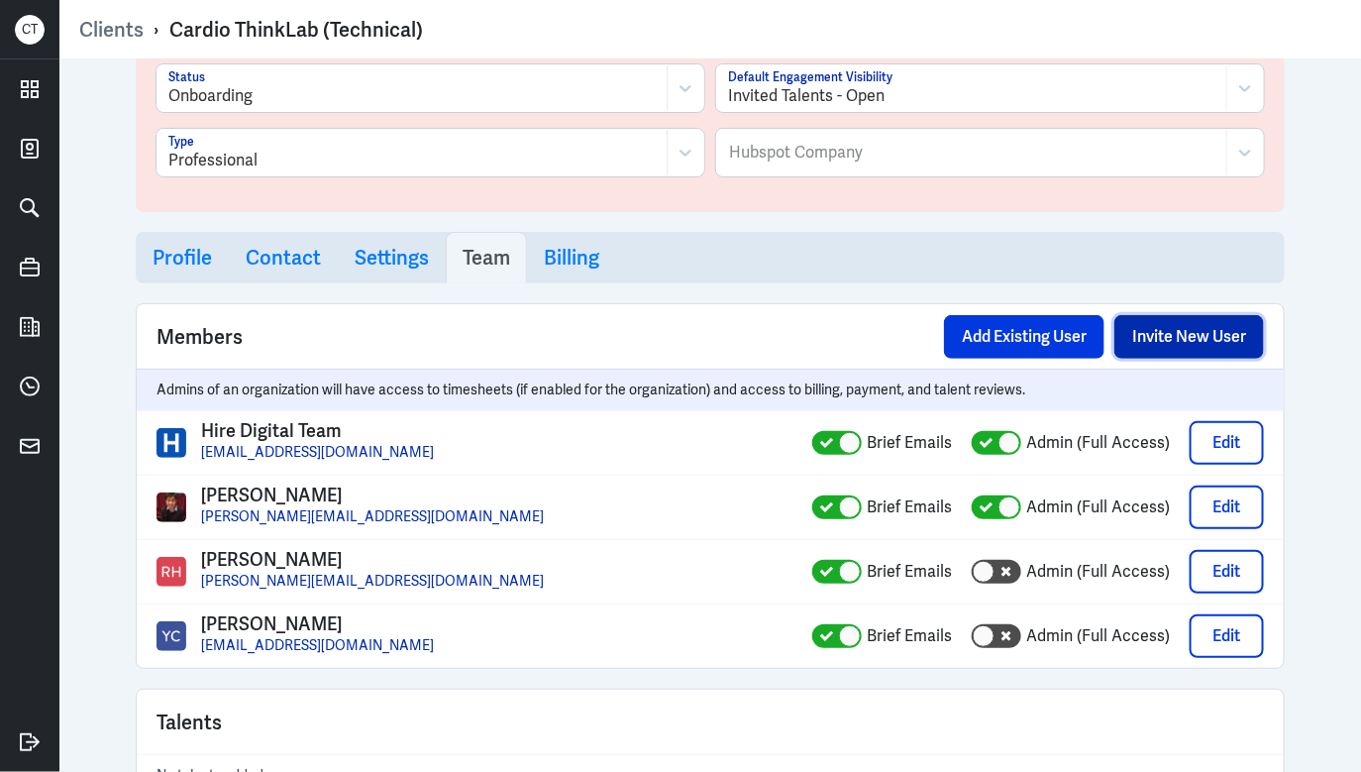
click at [1156, 330] on button "Invite New User" at bounding box center [1189, 337] width 150 height 44
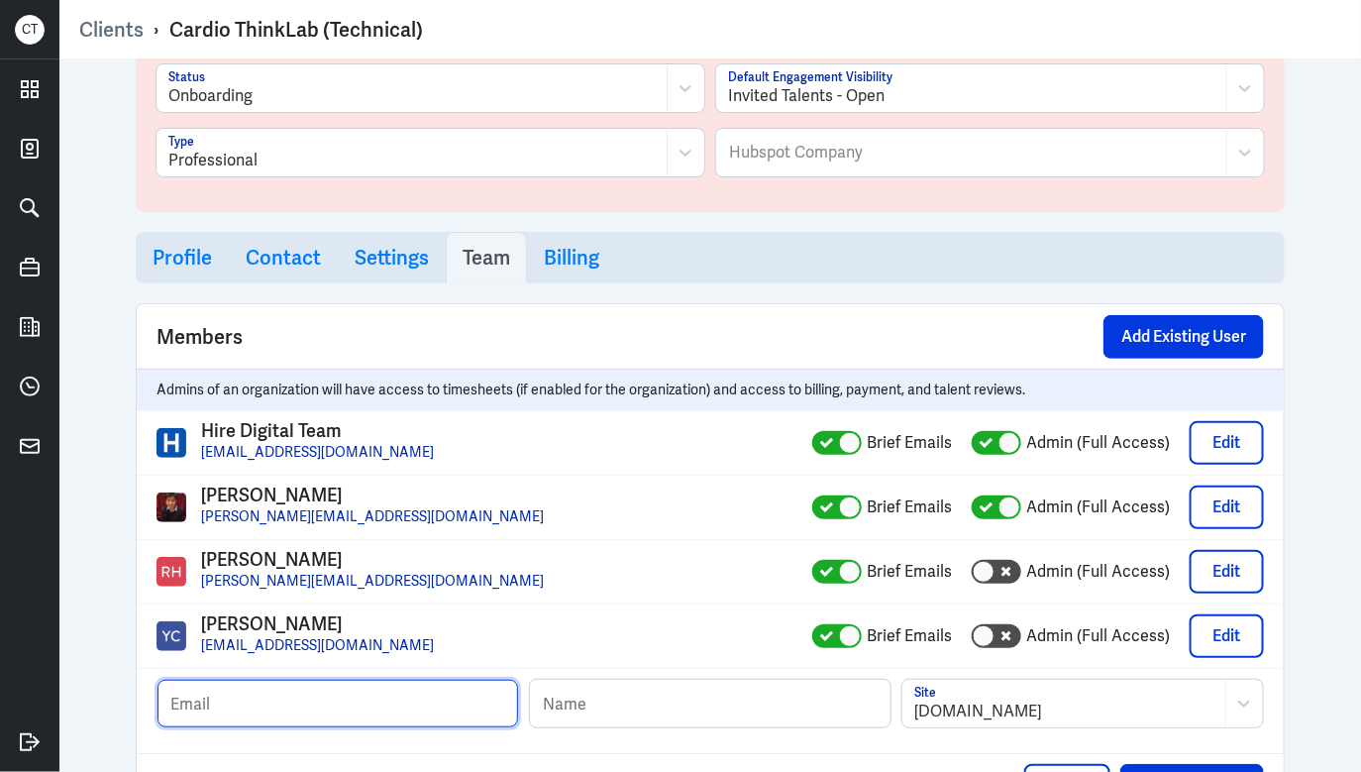
click at [320, 701] on input "text" at bounding box center [338, 704] width 361 height 48
paste input "[PERSON_NAME][EMAIL_ADDRESS][DOMAIN_NAME]"
type input "[PERSON_NAME][EMAIL_ADDRESS][DOMAIN_NAME]"
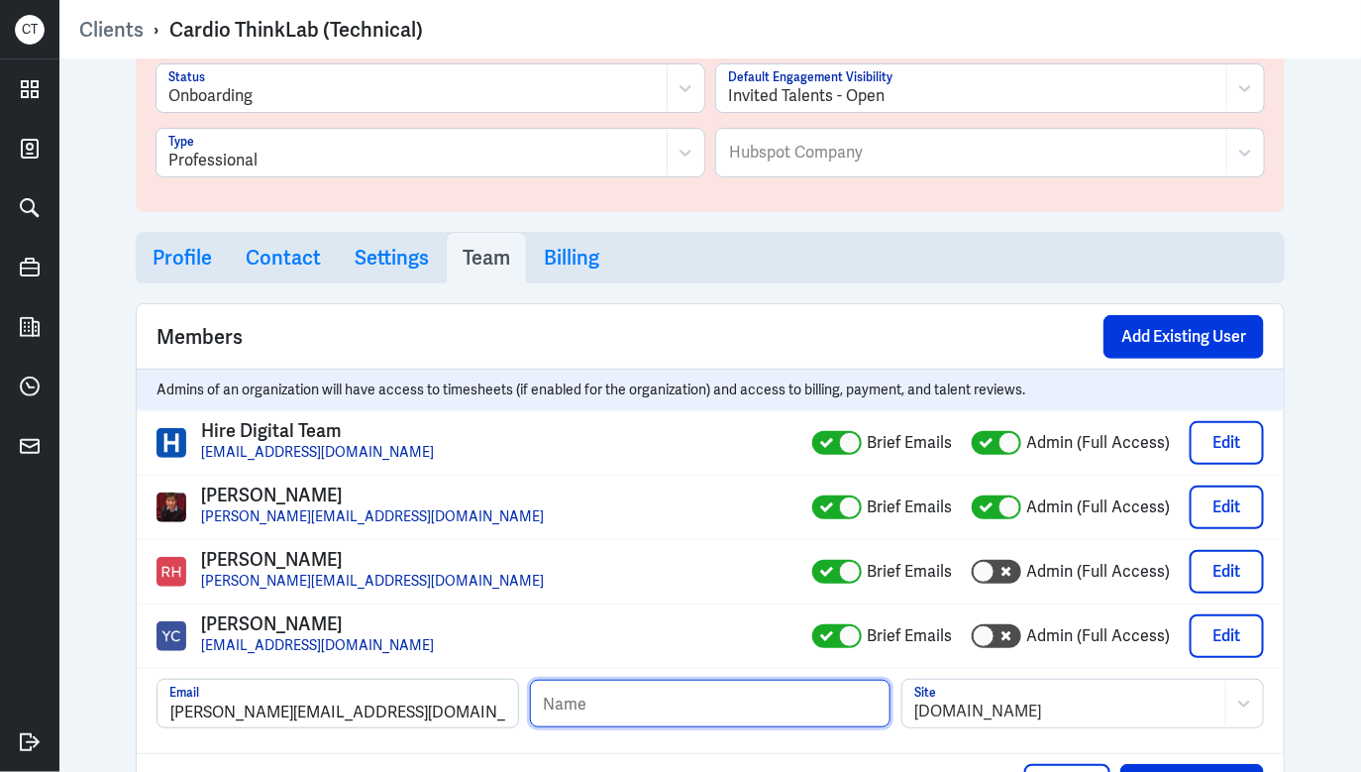
click at [614, 696] on input "text" at bounding box center [710, 704] width 361 height 48
type input "[PERSON_NAME]"
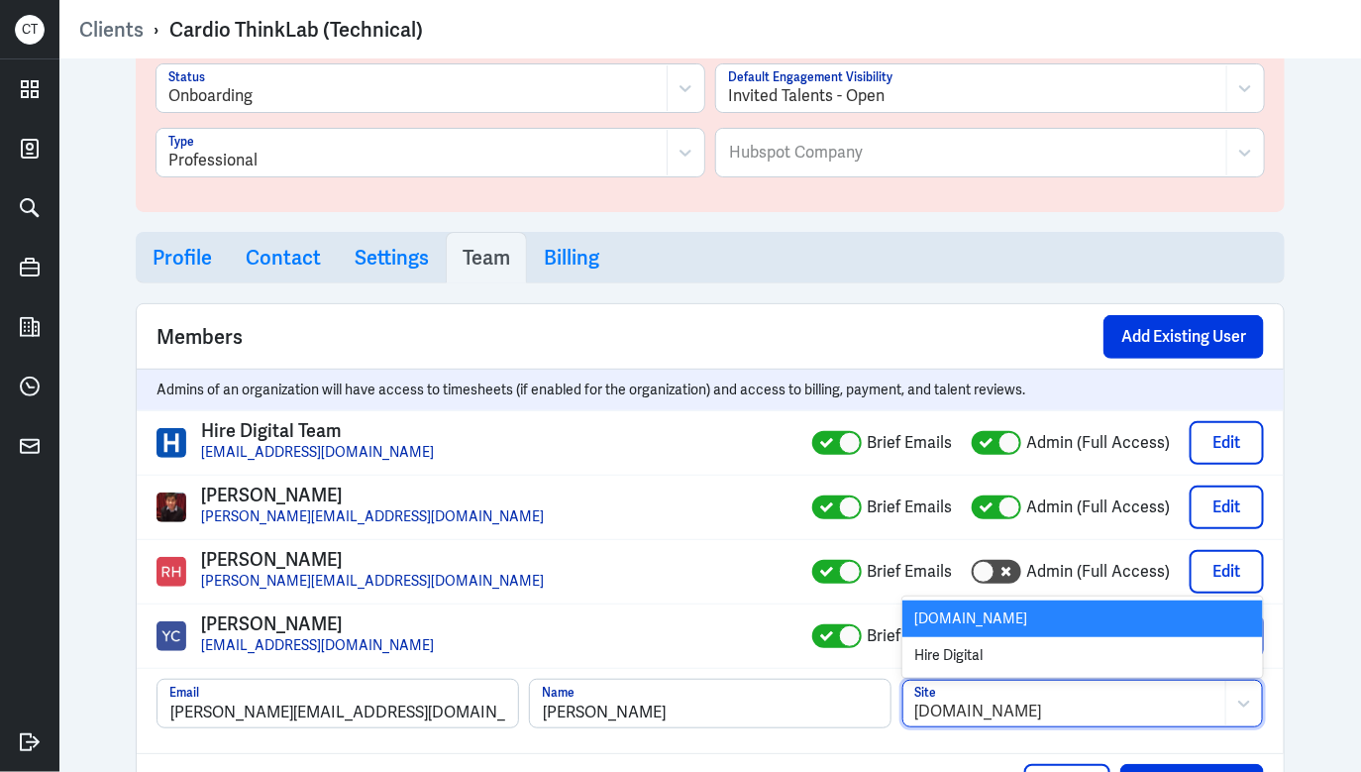
click at [1024, 708] on div at bounding box center [1064, 711] width 300 height 24
click at [1004, 640] on div "Hire Digital" at bounding box center [1082, 655] width 361 height 37
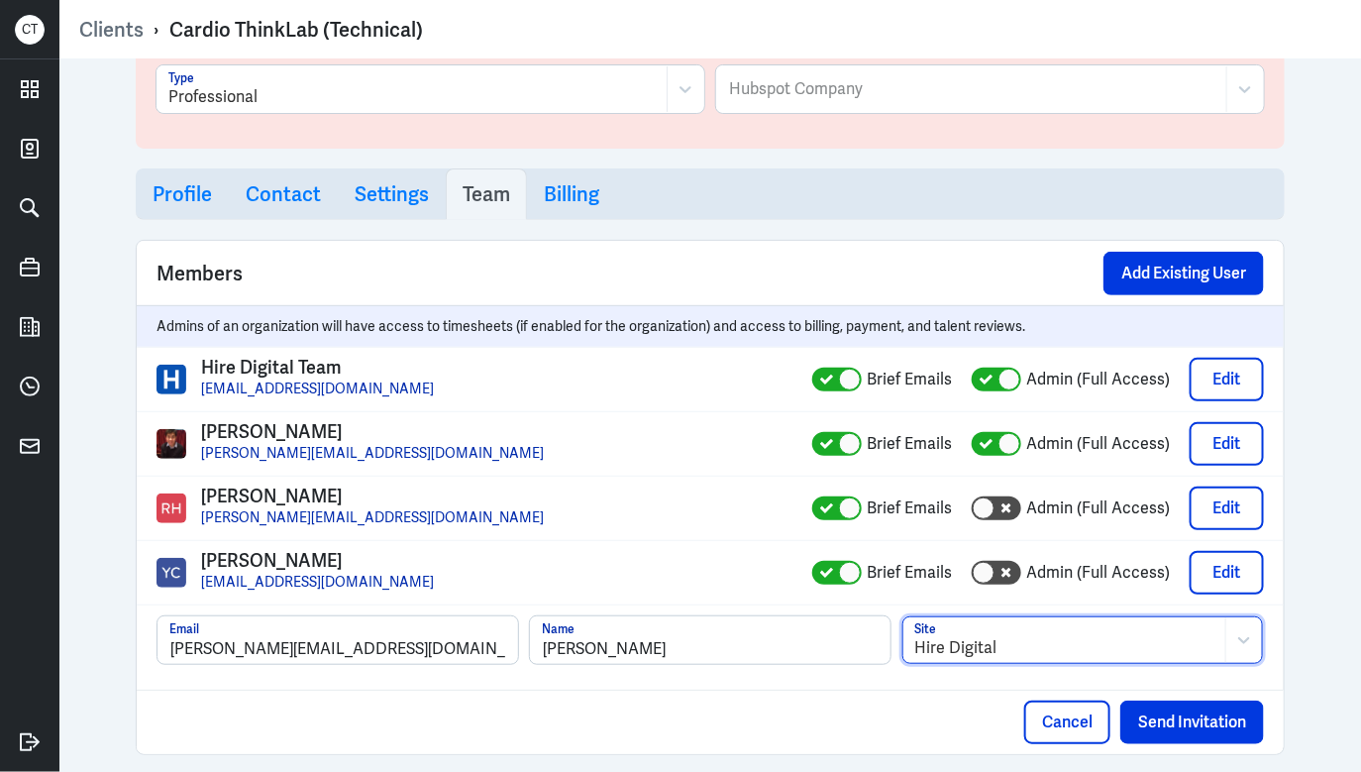
scroll to position [179, 0]
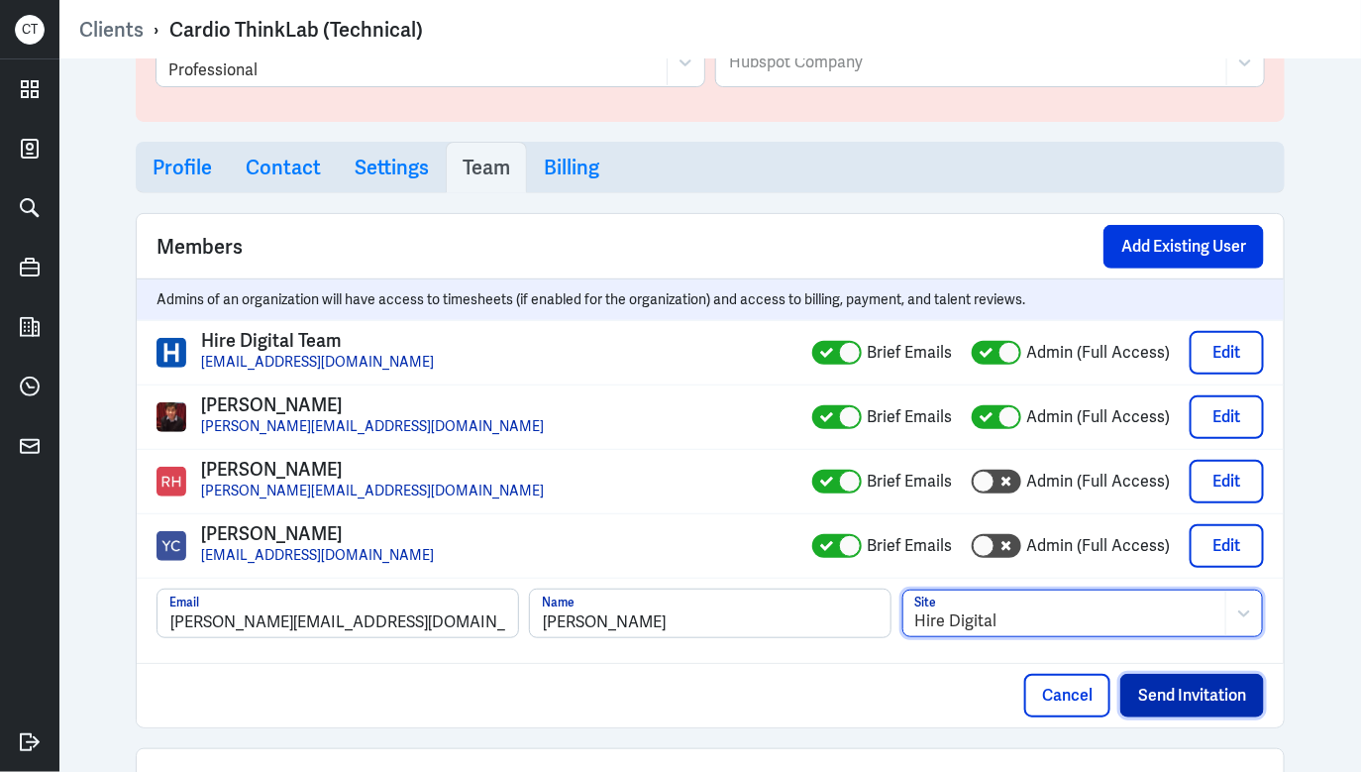
click at [1182, 701] on button "Send Invitation" at bounding box center [1192, 696] width 144 height 44
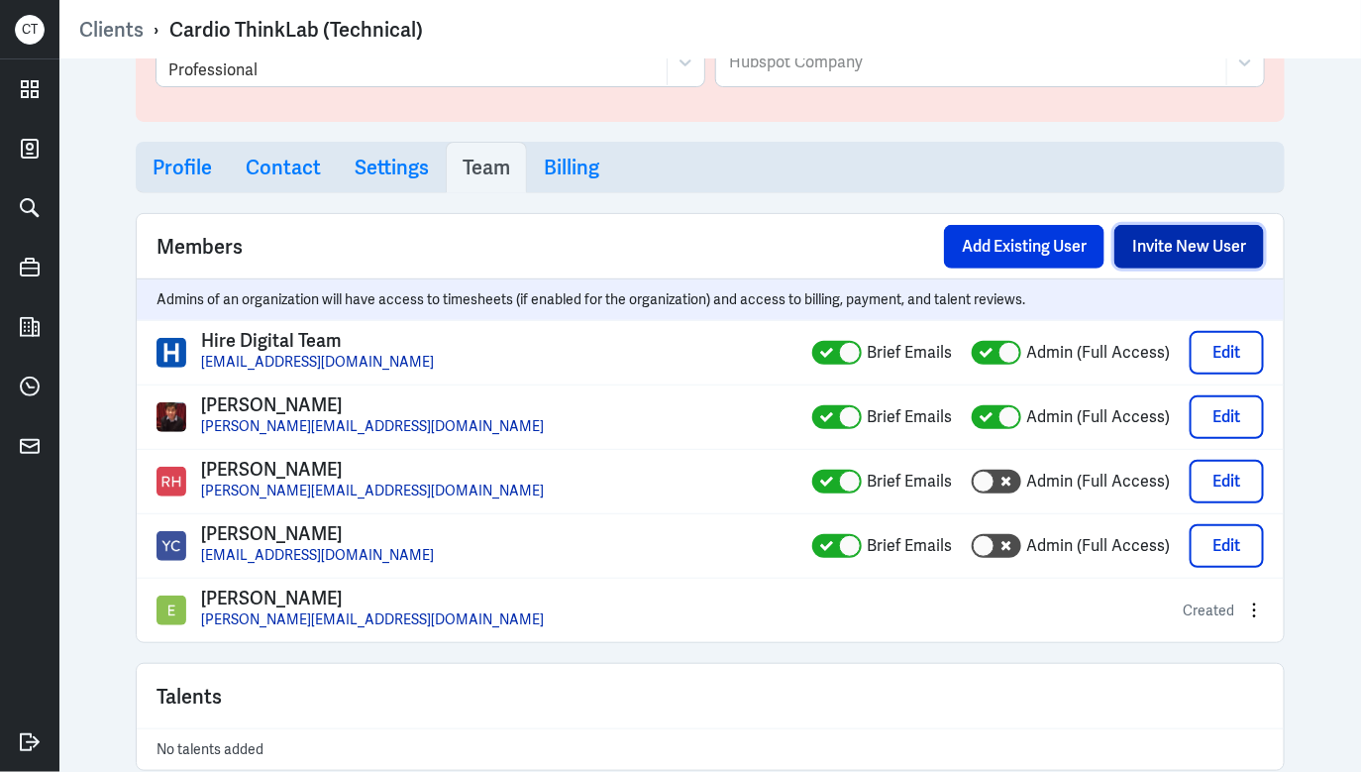
click at [1219, 236] on button "Invite New User" at bounding box center [1189, 247] width 150 height 44
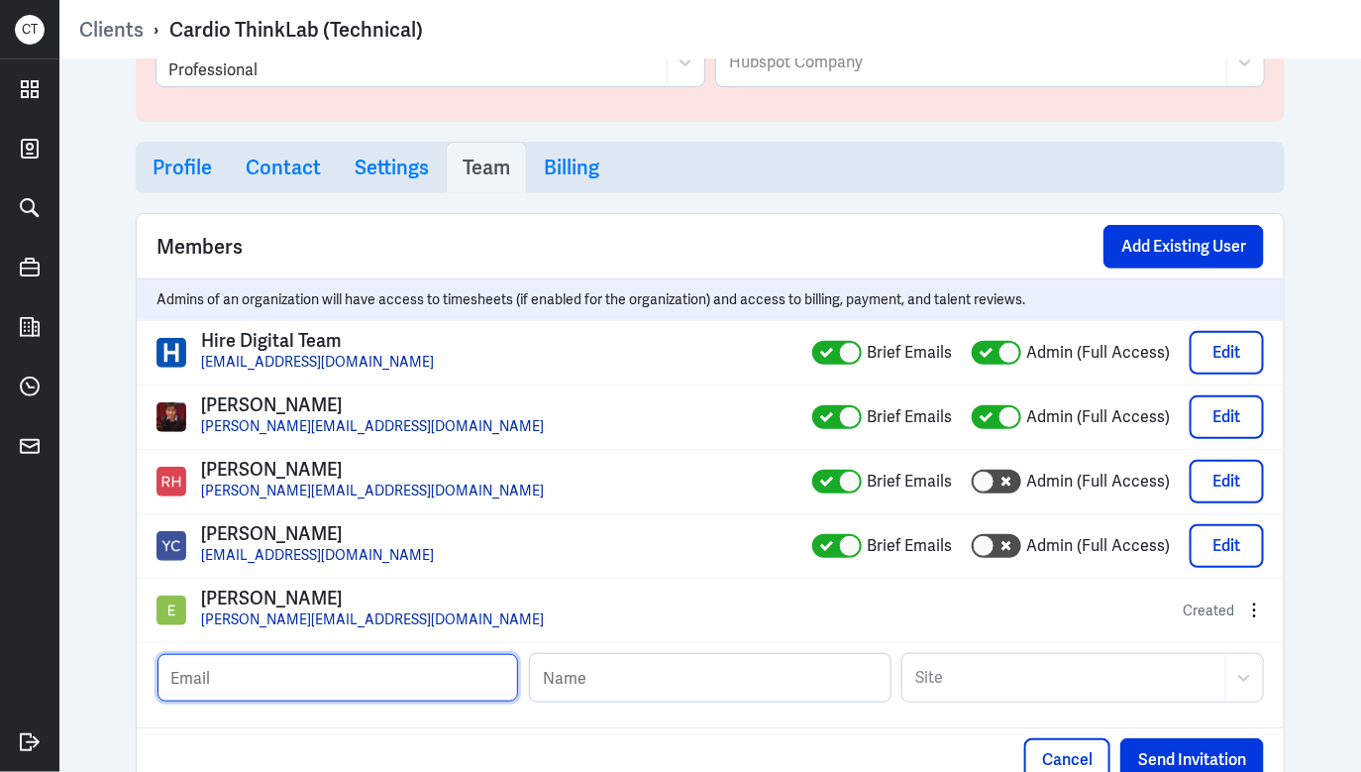
click at [289, 692] on input "text" at bounding box center [338, 678] width 361 height 48
paste input "[PERSON_NAME][EMAIL_ADDRESS][DOMAIN_NAME]"
type input "[PERSON_NAME][EMAIL_ADDRESS][DOMAIN_NAME]"
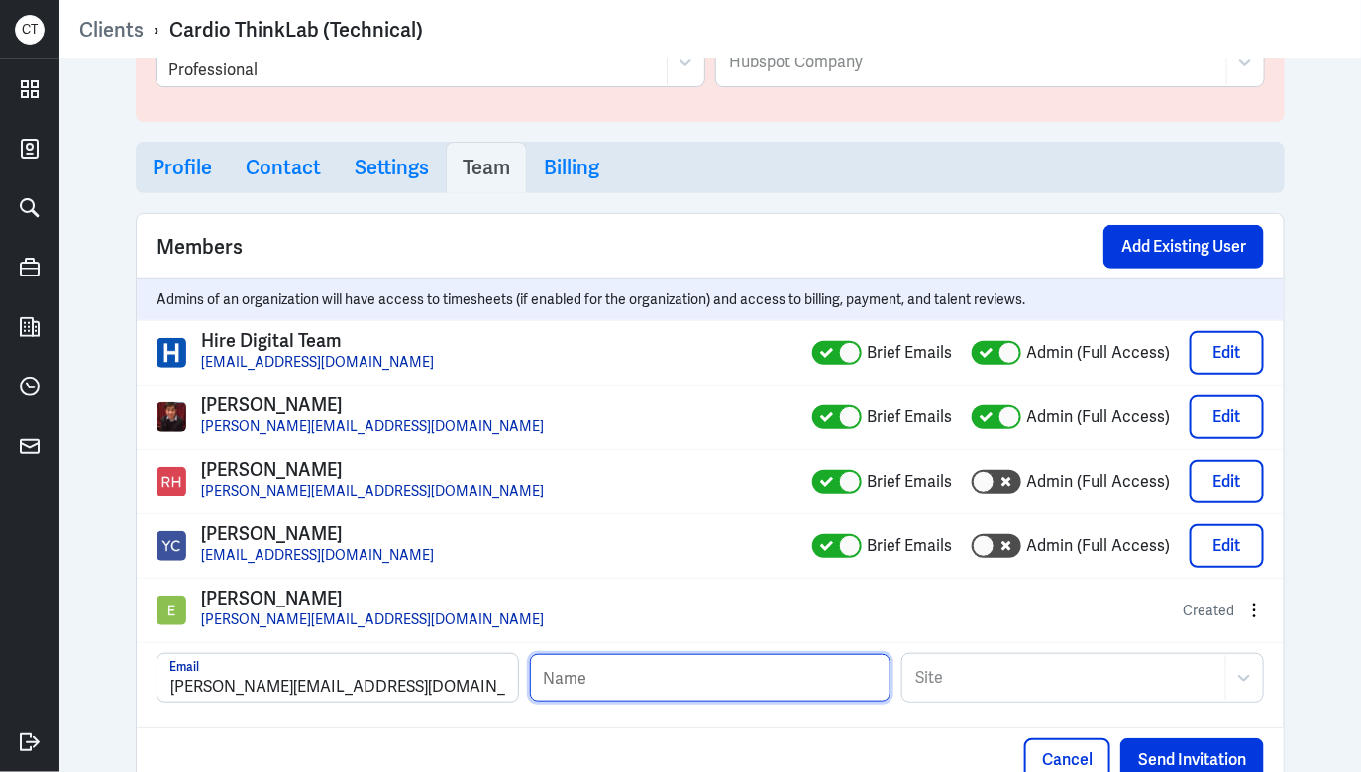
click at [719, 679] on input "text" at bounding box center [710, 678] width 361 height 48
paste input "[PERSON_NAME]"
type input "[PERSON_NAME]"
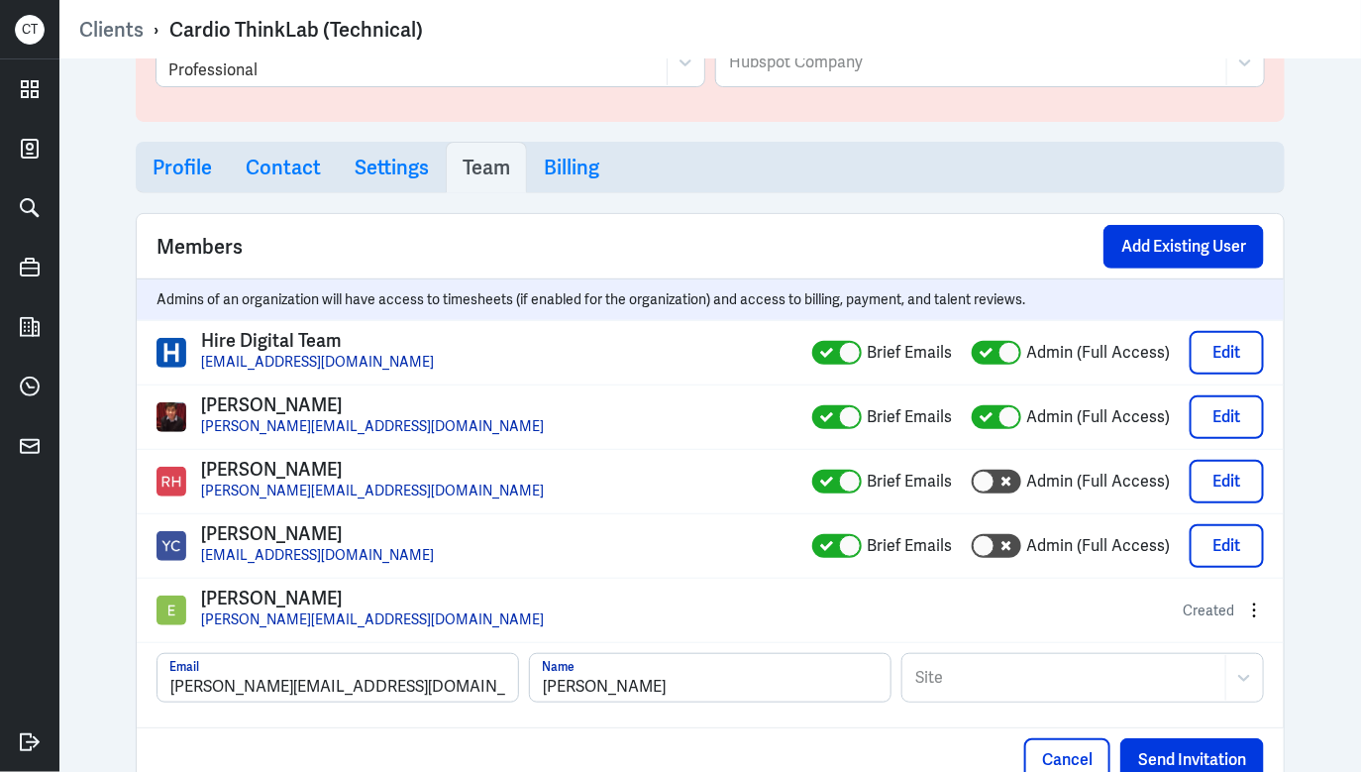
click at [981, 684] on div at bounding box center [1064, 678] width 302 height 24
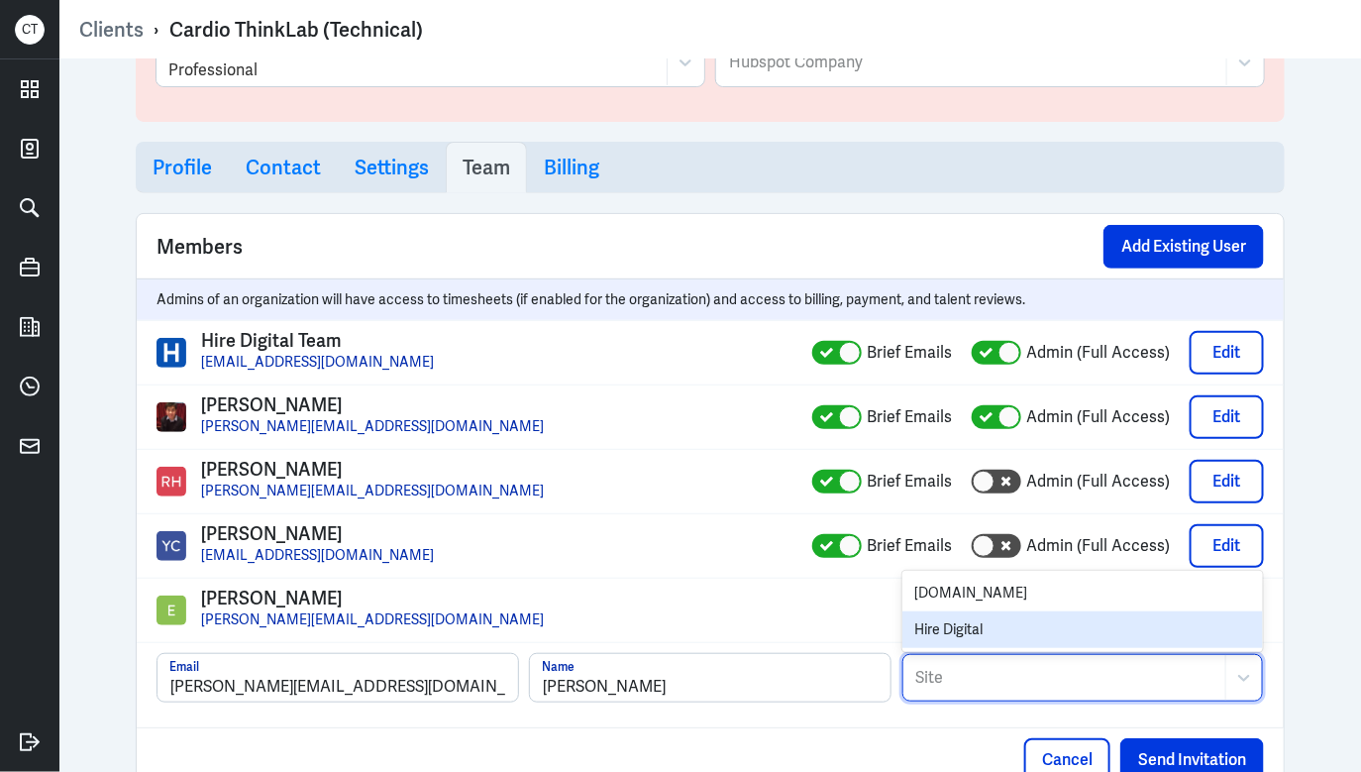
click at [980, 617] on div "Hire Digital" at bounding box center [1082, 629] width 361 height 37
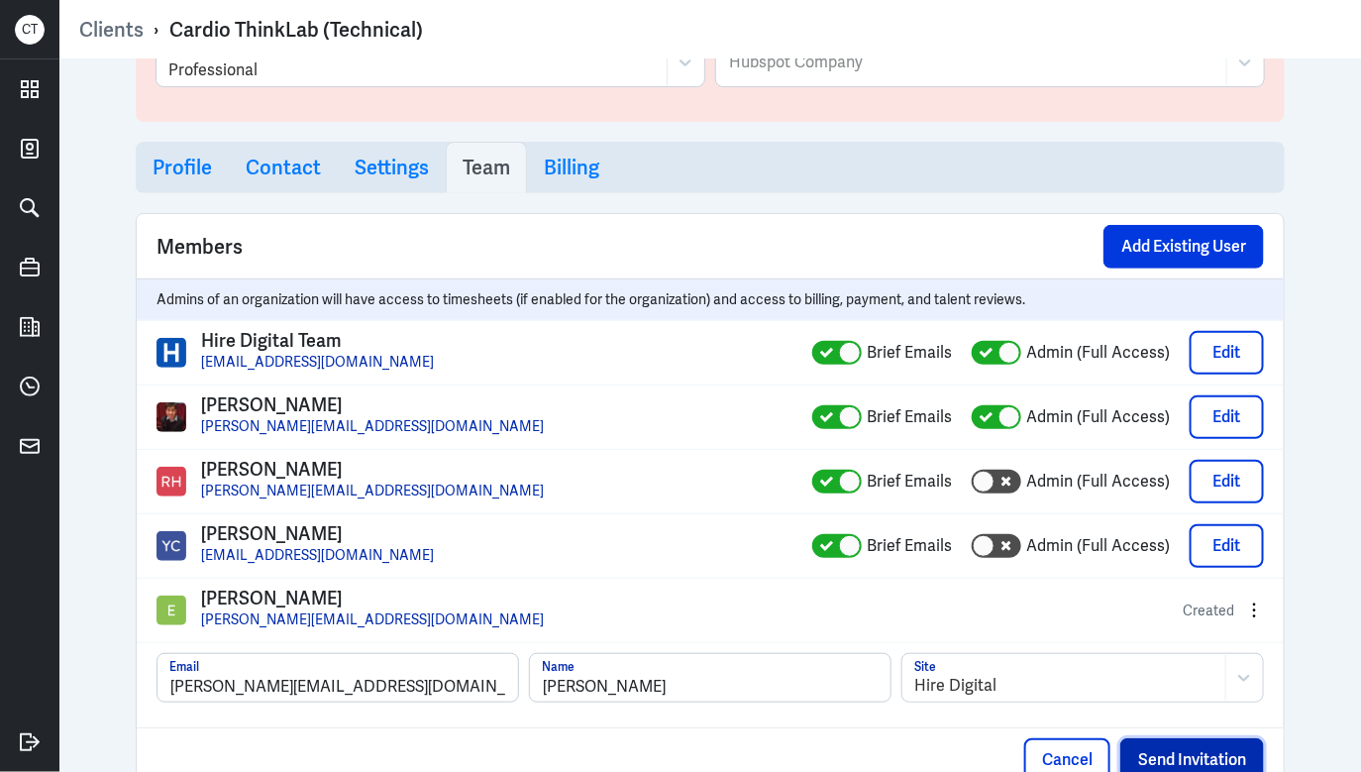
click at [1156, 761] on button "Send Invitation" at bounding box center [1192, 760] width 144 height 44
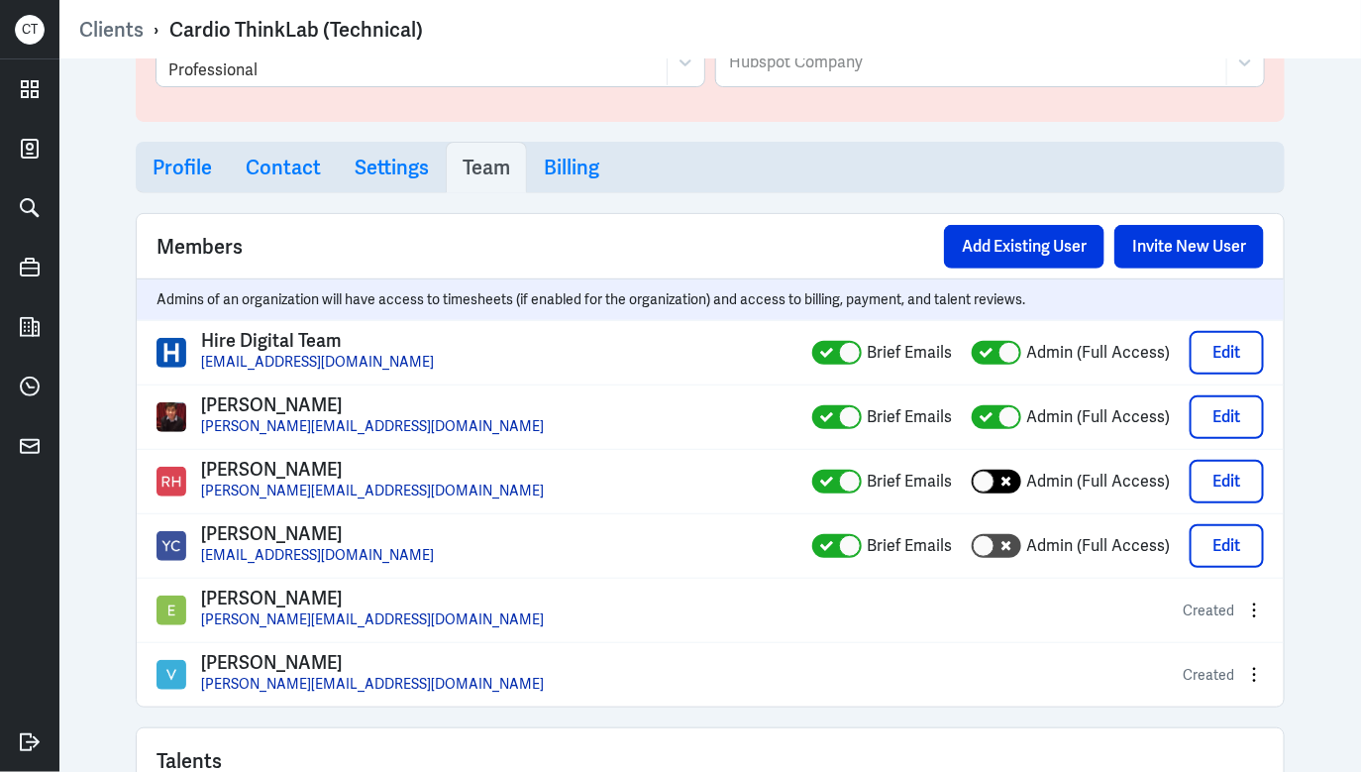
click at [1000, 489] on div at bounding box center [997, 482] width 50 height 24
checkbox input "true"
click at [1002, 548] on div at bounding box center [997, 546] width 50 height 24
checkbox input "true"
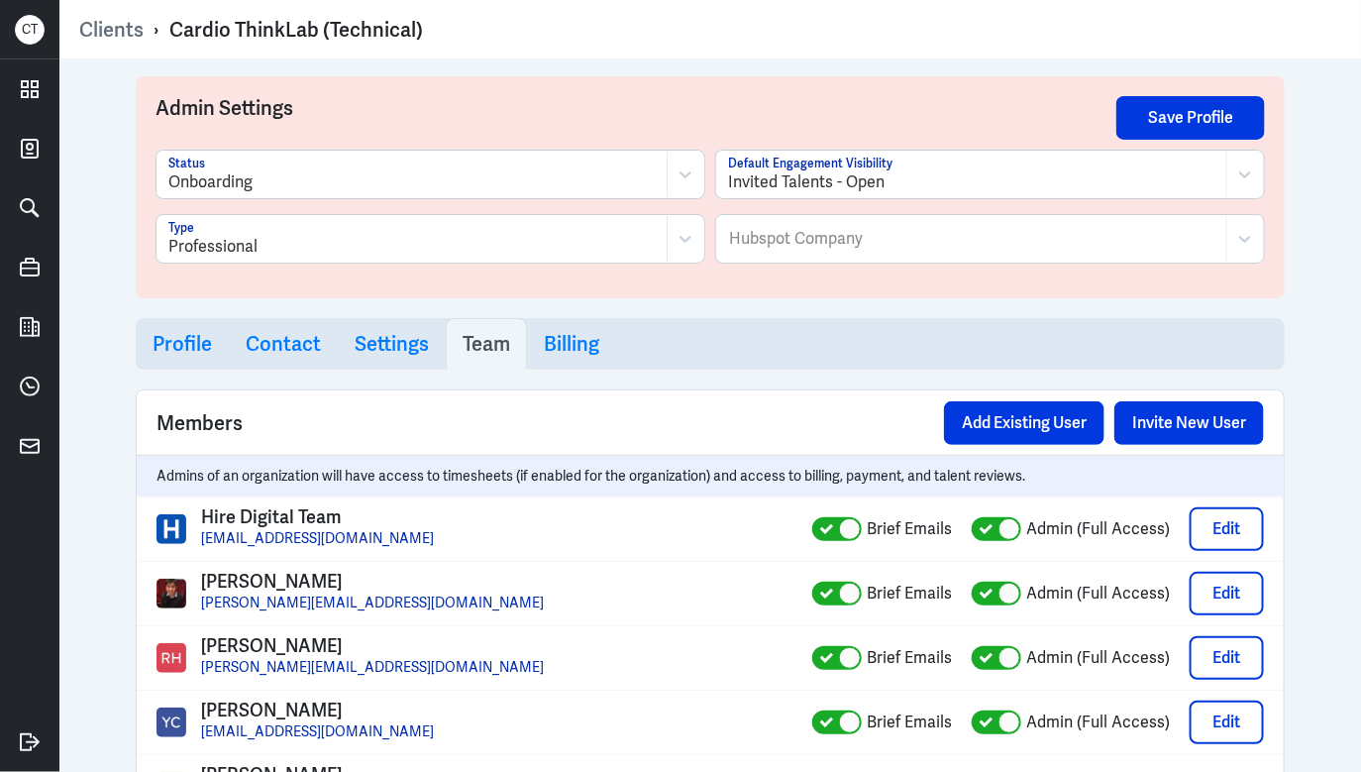
scroll to position [0, 0]
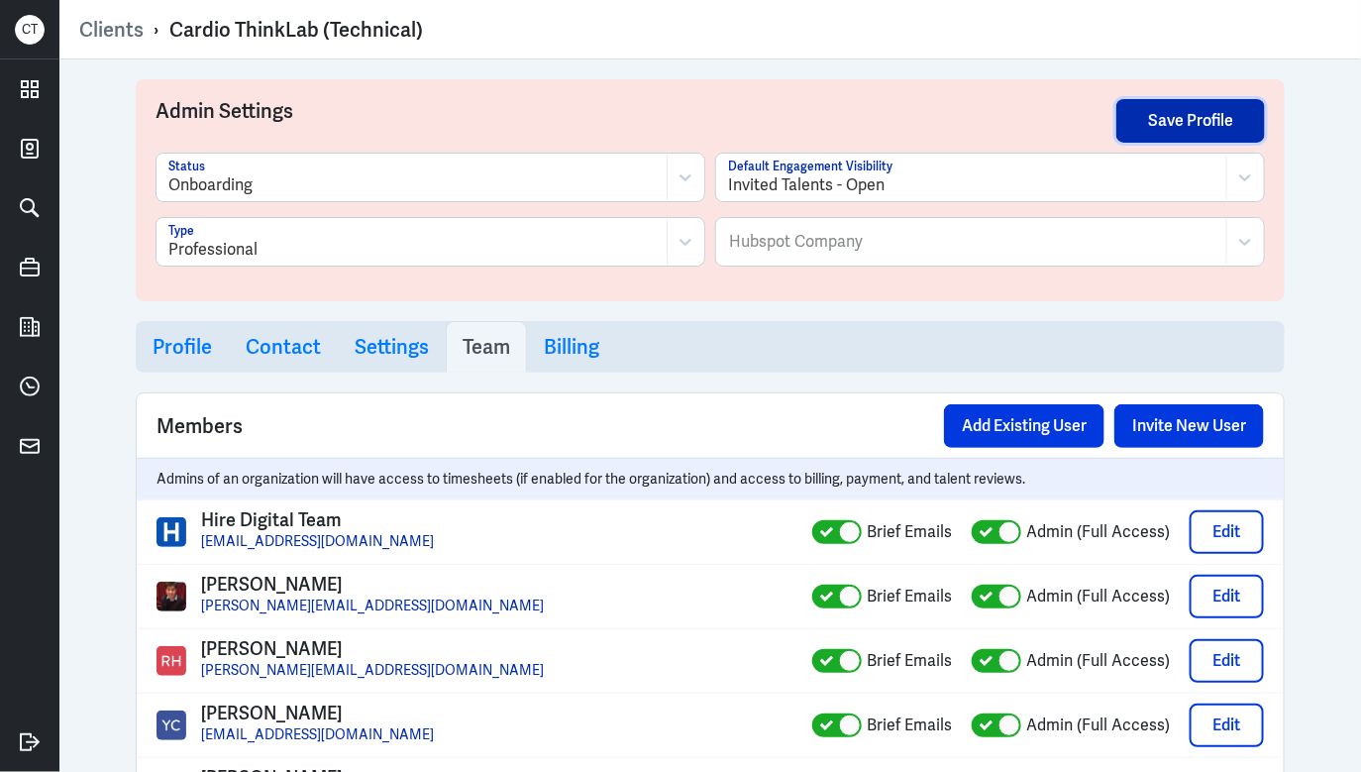
click at [1186, 118] on button "Save Profile" at bounding box center [1190, 121] width 149 height 44
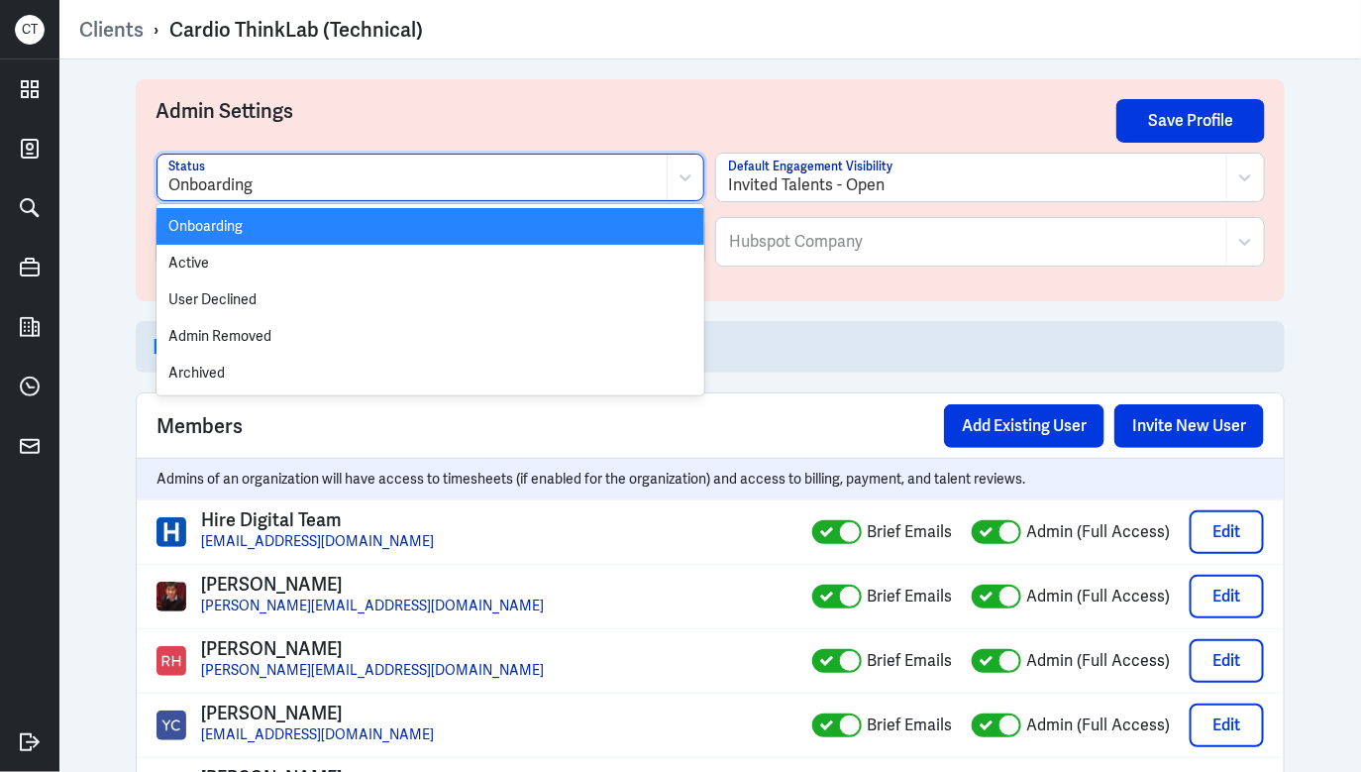
click at [341, 189] on div at bounding box center [411, 185] width 487 height 24
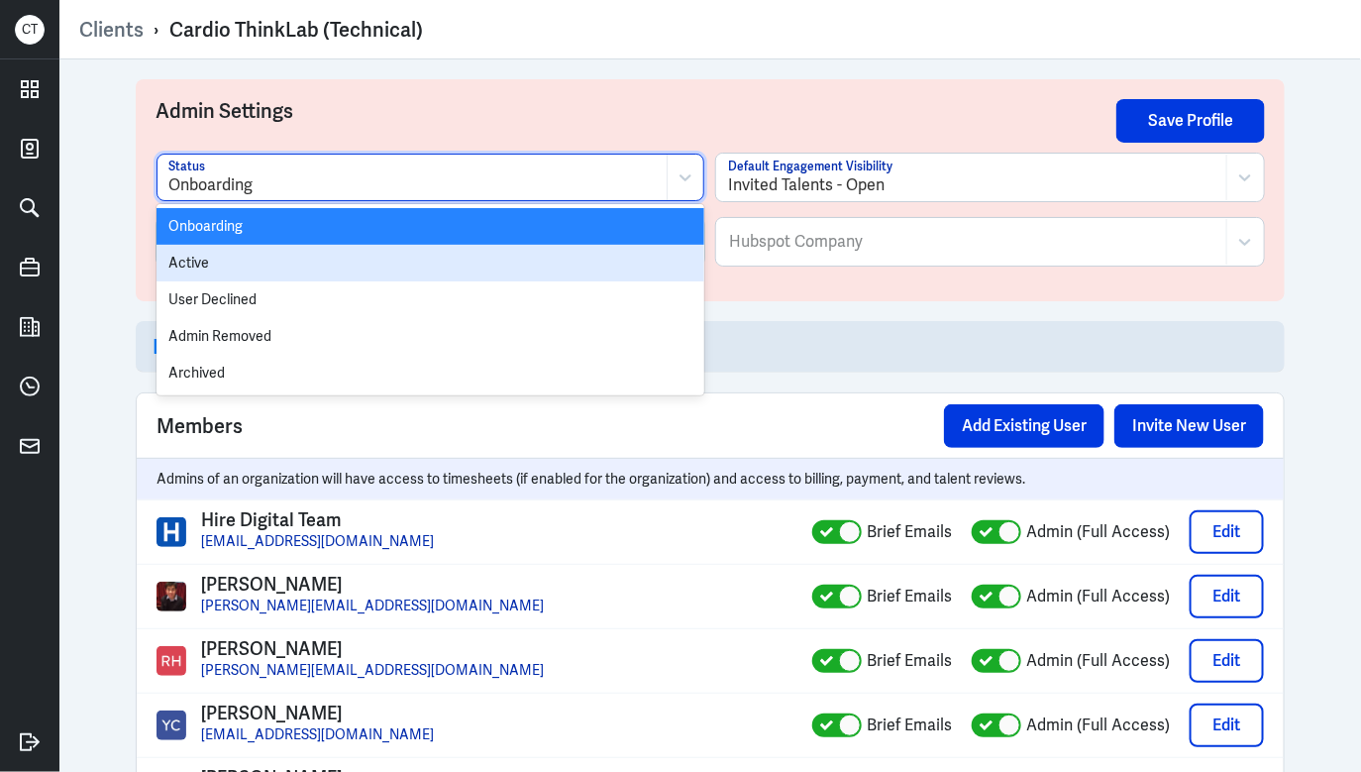
click at [322, 259] on div "Active" at bounding box center [431, 263] width 548 height 37
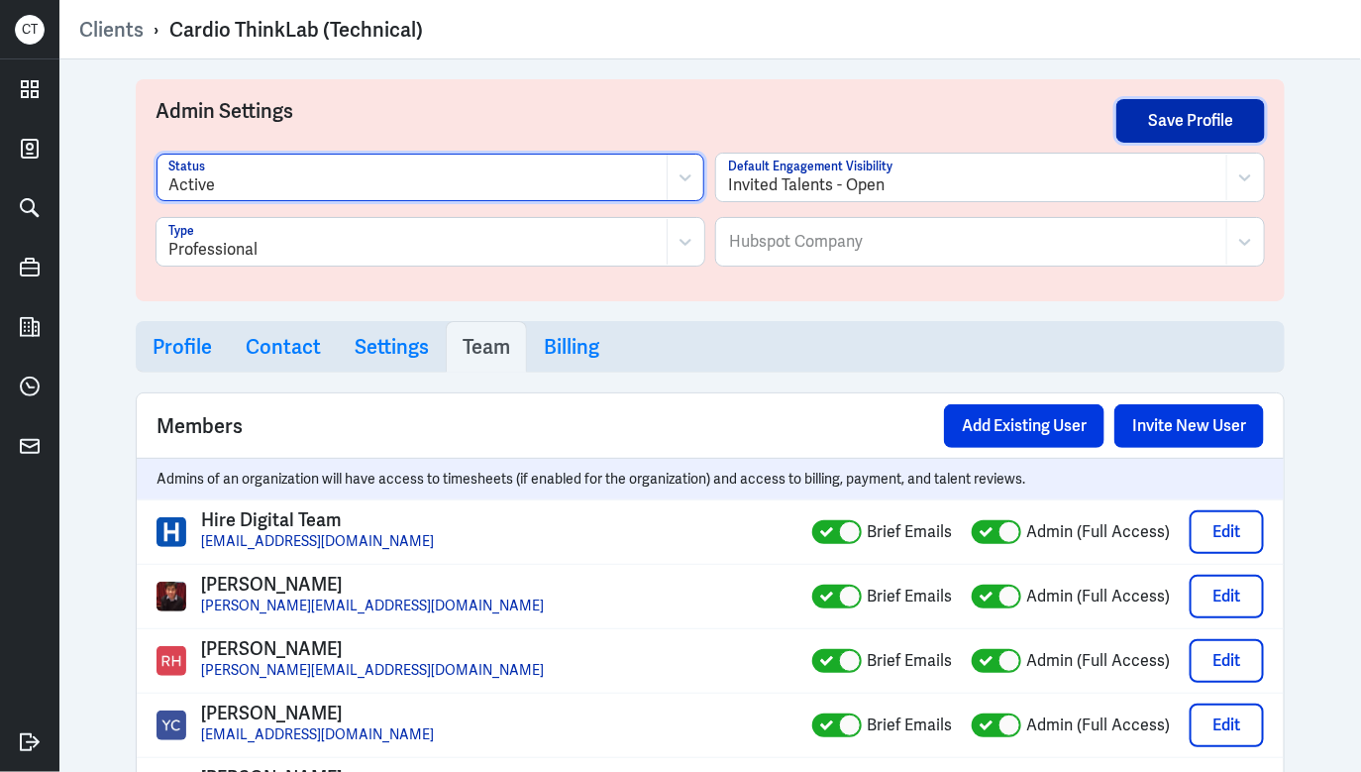
click at [1177, 126] on button "Save Profile" at bounding box center [1190, 121] width 149 height 44
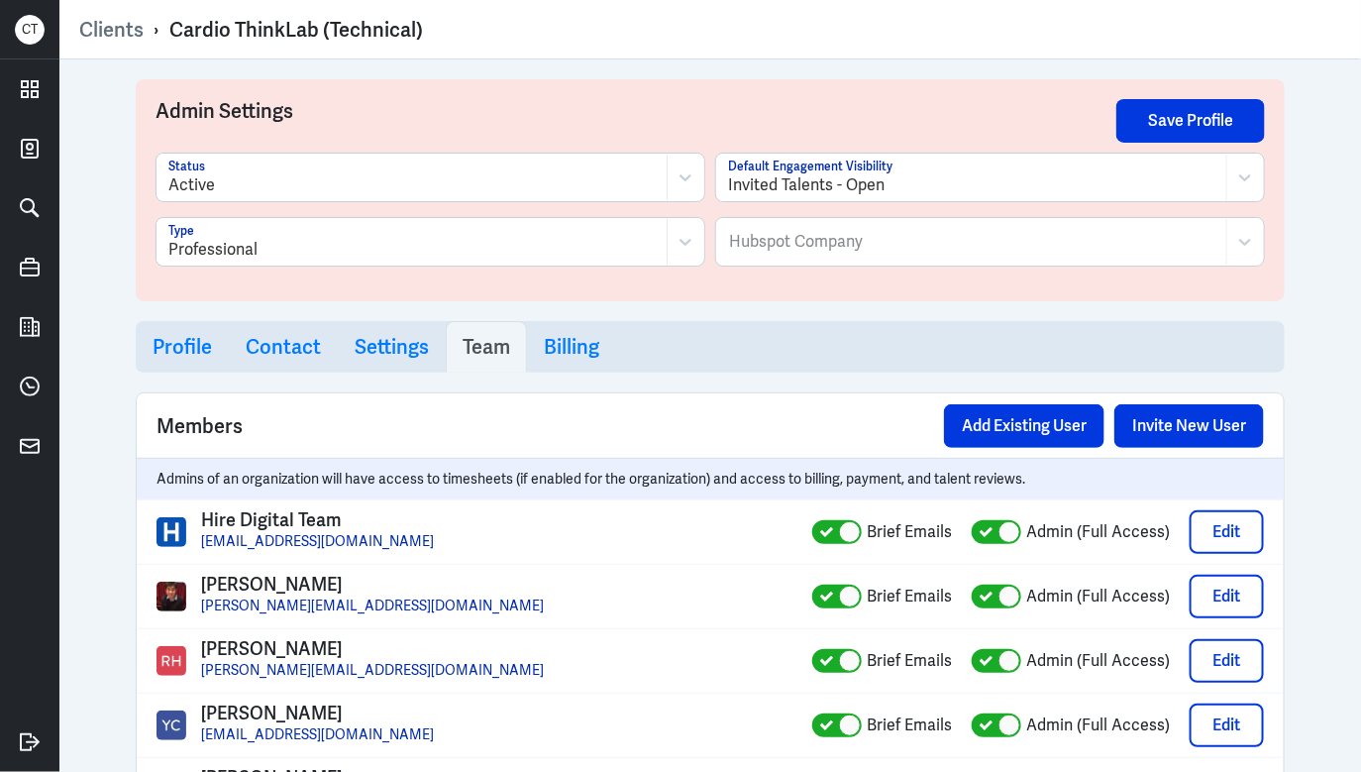
click at [513, 250] on div at bounding box center [411, 250] width 487 height 24
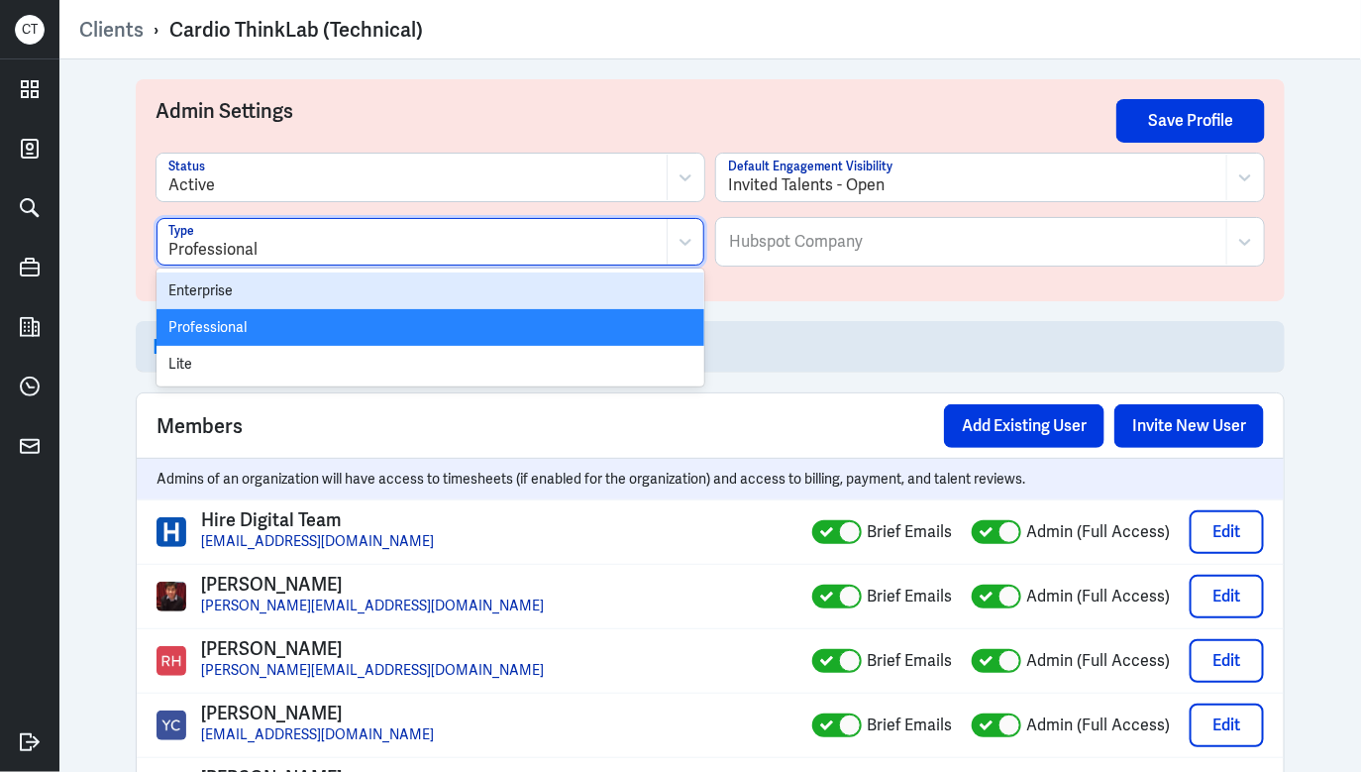
click at [485, 290] on div "Enterprise" at bounding box center [431, 290] width 548 height 37
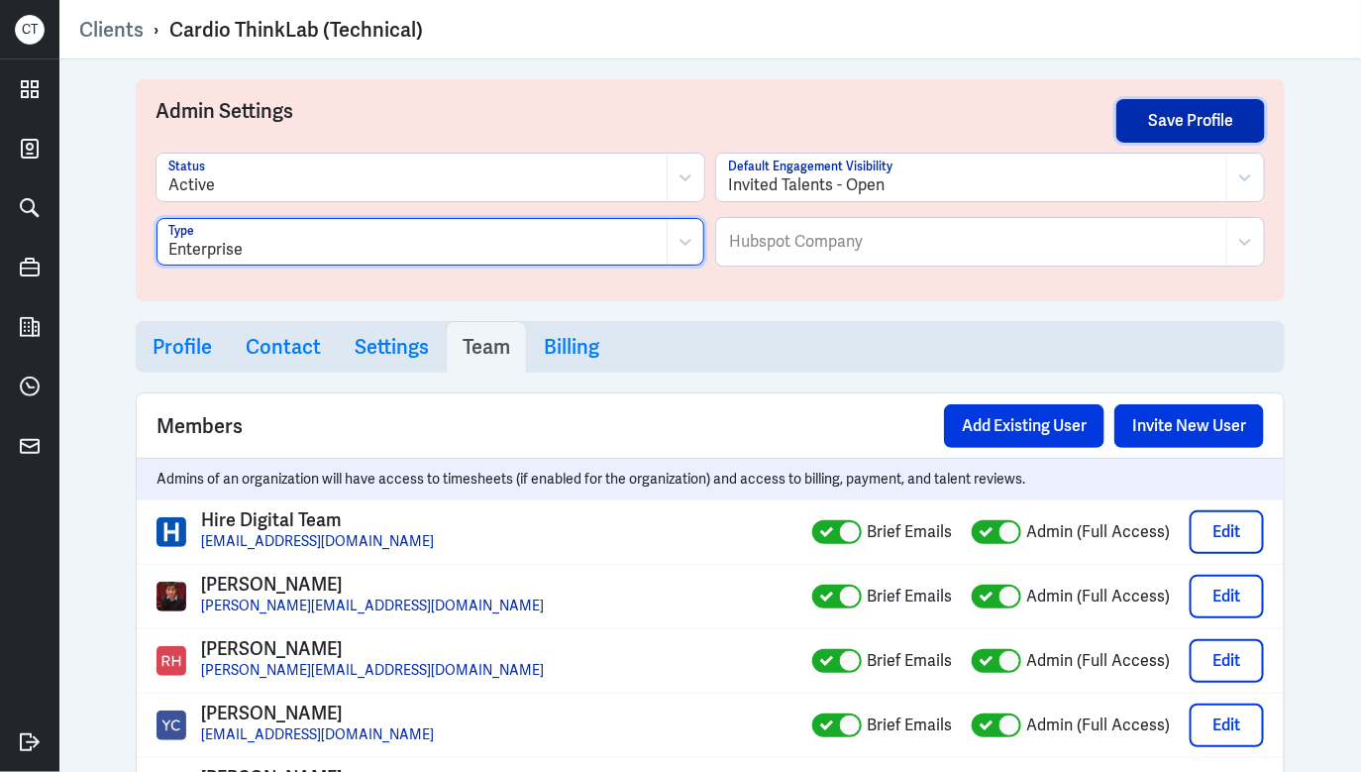
click at [1177, 124] on button "Save Profile" at bounding box center [1190, 121] width 149 height 44
